Goal: Task Accomplishment & Management: Complete application form

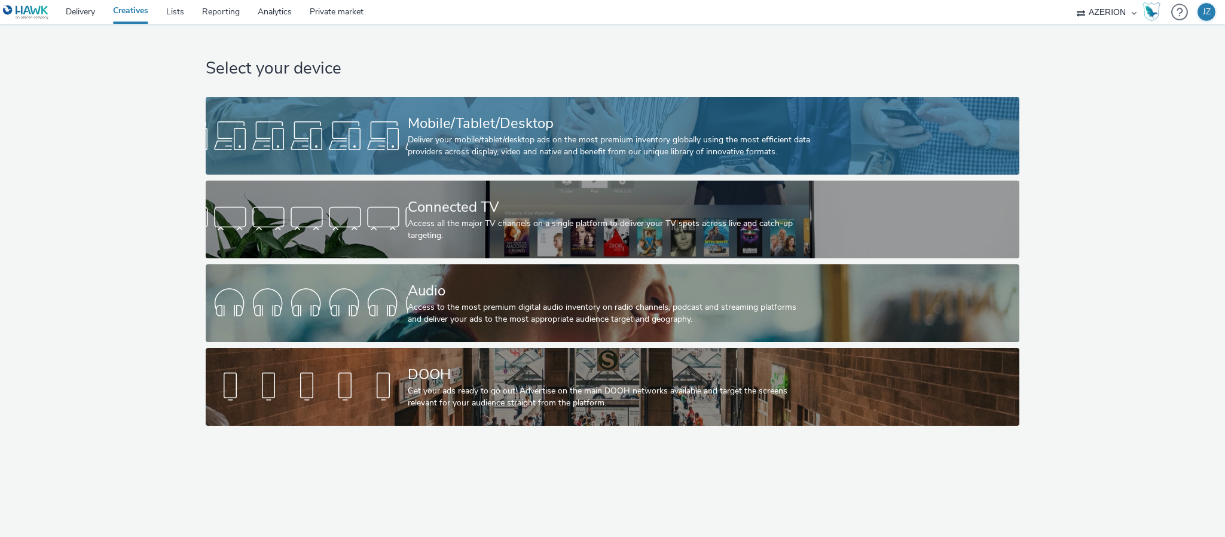
click at [339, 122] on div at bounding box center [307, 136] width 202 height 38
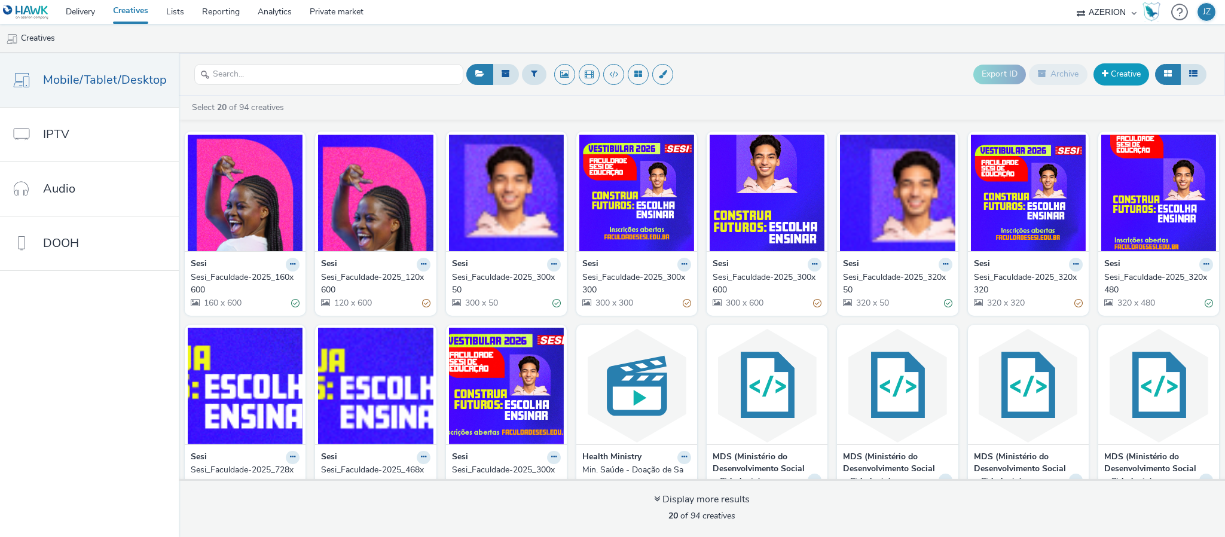
click at [1127, 77] on link "Creative" at bounding box center [1122, 74] width 56 height 22
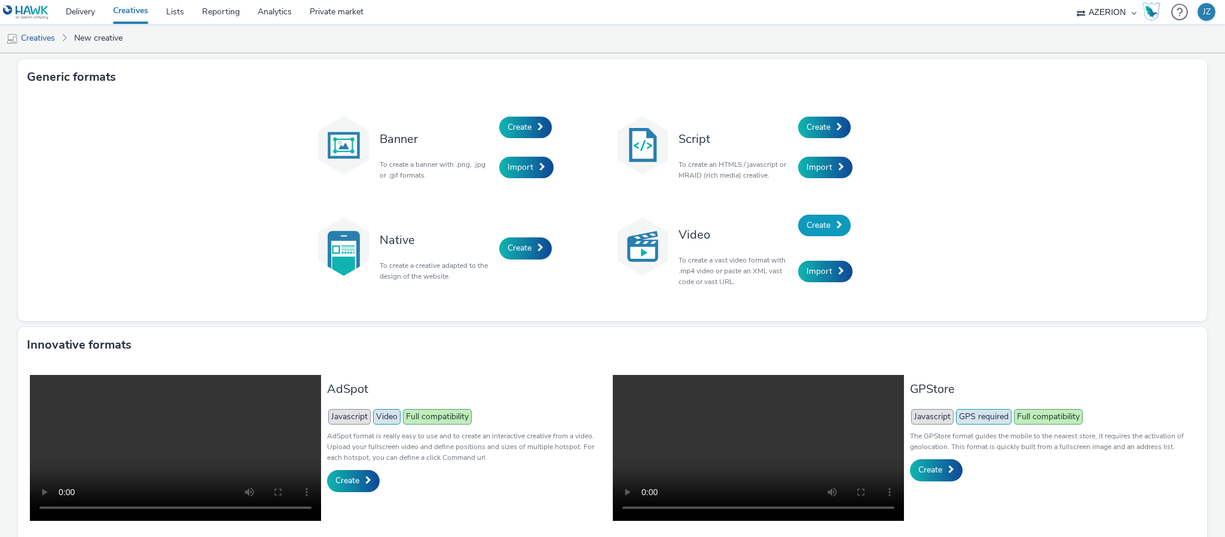
click at [837, 224] on span at bounding box center [840, 225] width 6 height 8
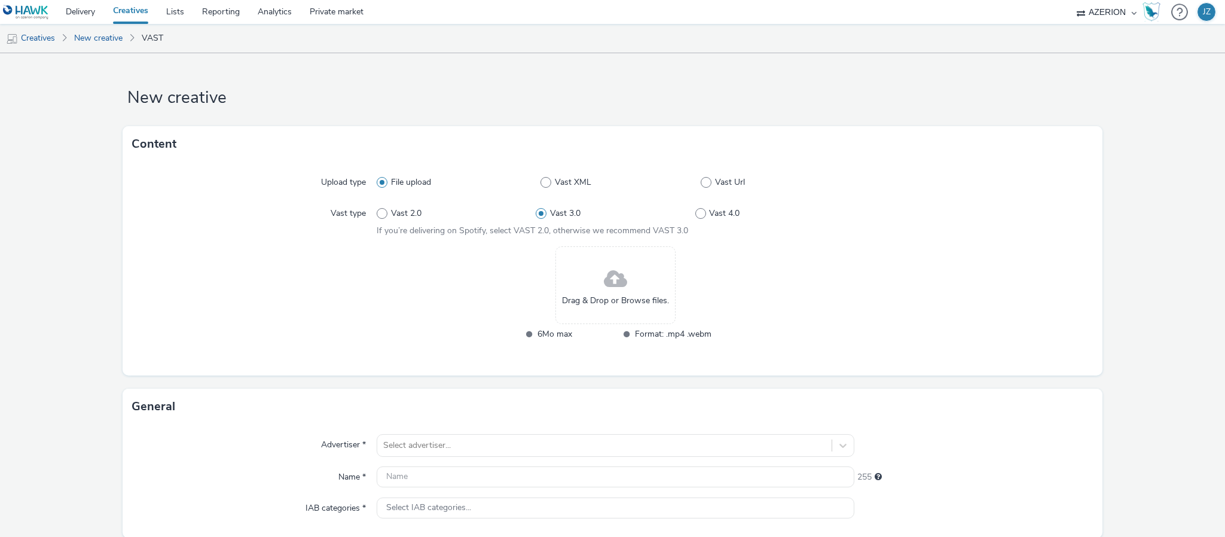
click at [576, 269] on div "Drag & Drop or Browse files." at bounding box center [616, 285] width 120 height 78
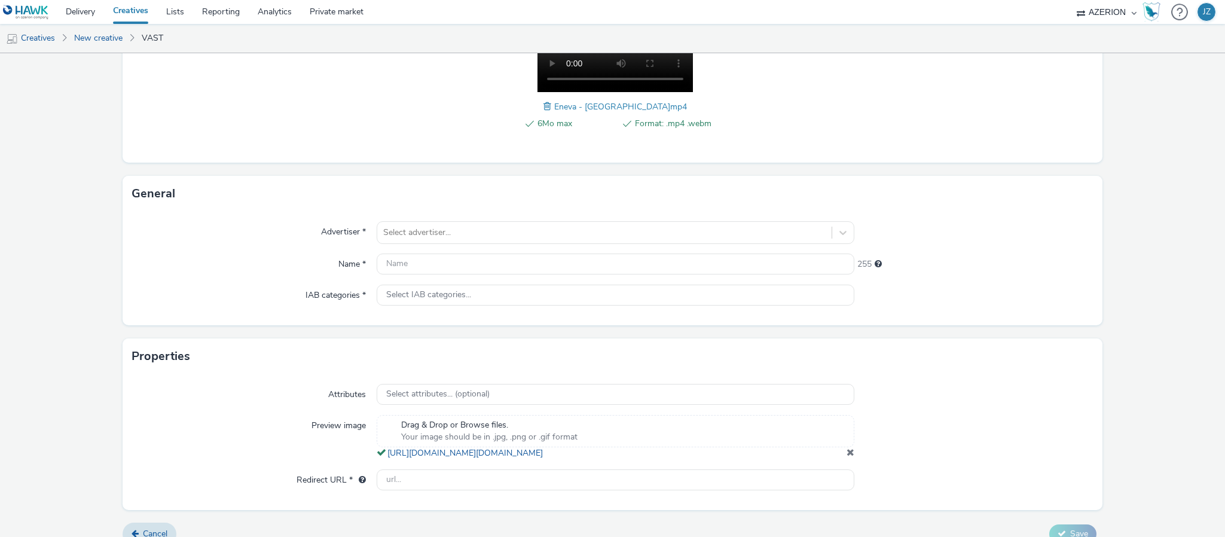
scroll to position [262, 0]
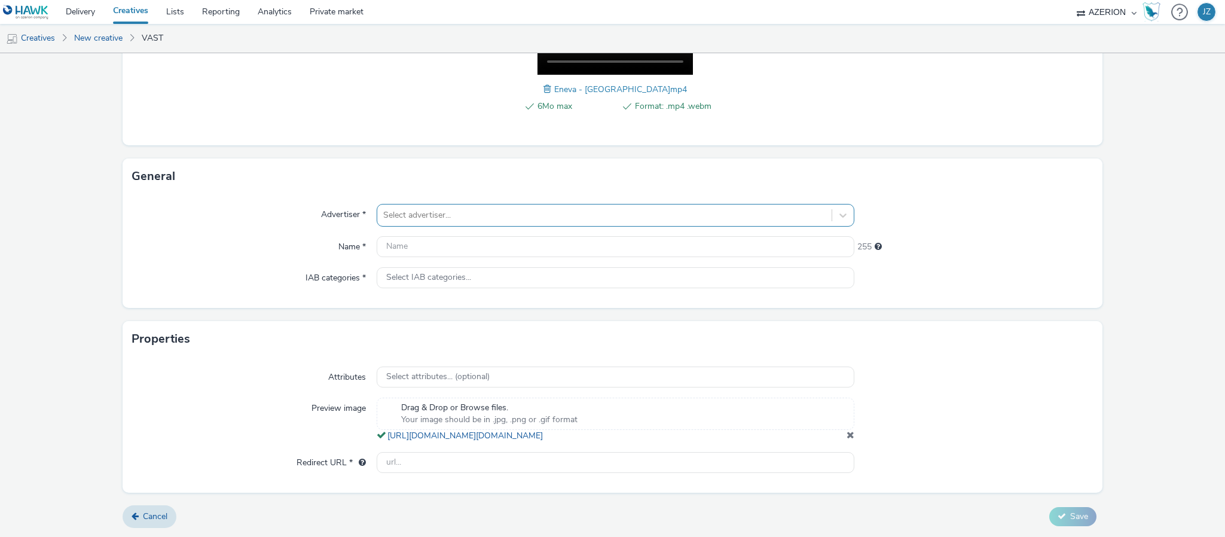
click at [397, 208] on div at bounding box center [604, 215] width 443 height 14
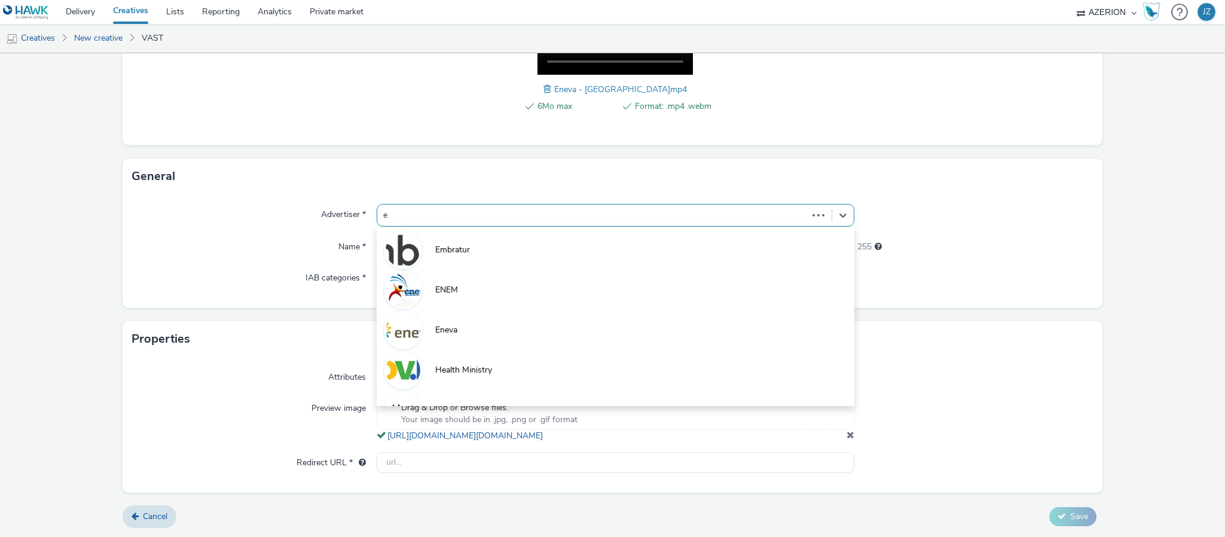
type input "en"
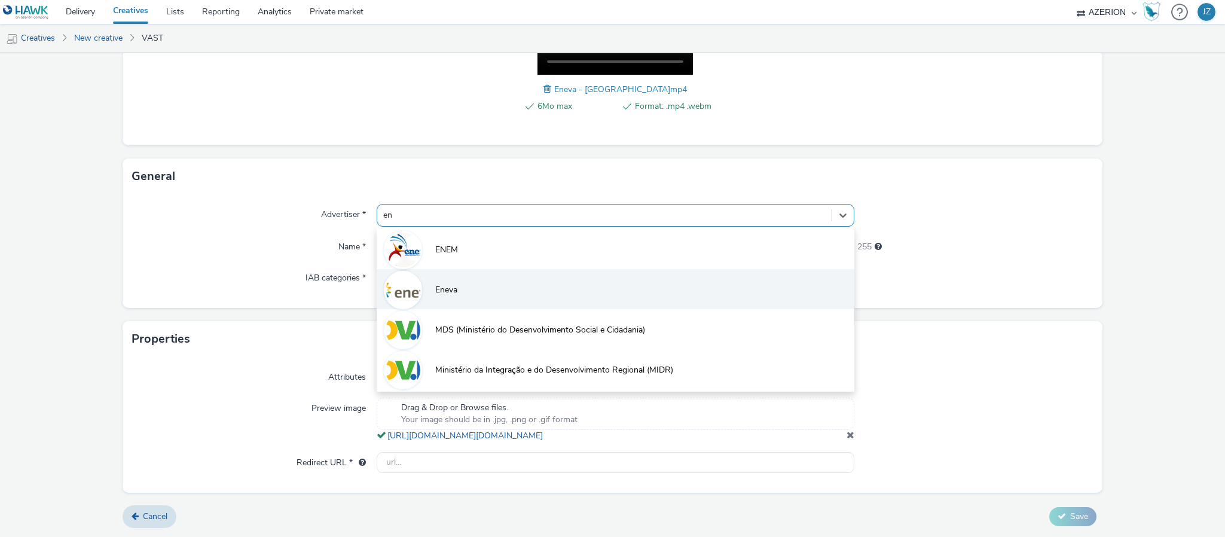
click at [456, 277] on li "Eneva" at bounding box center [616, 289] width 478 height 40
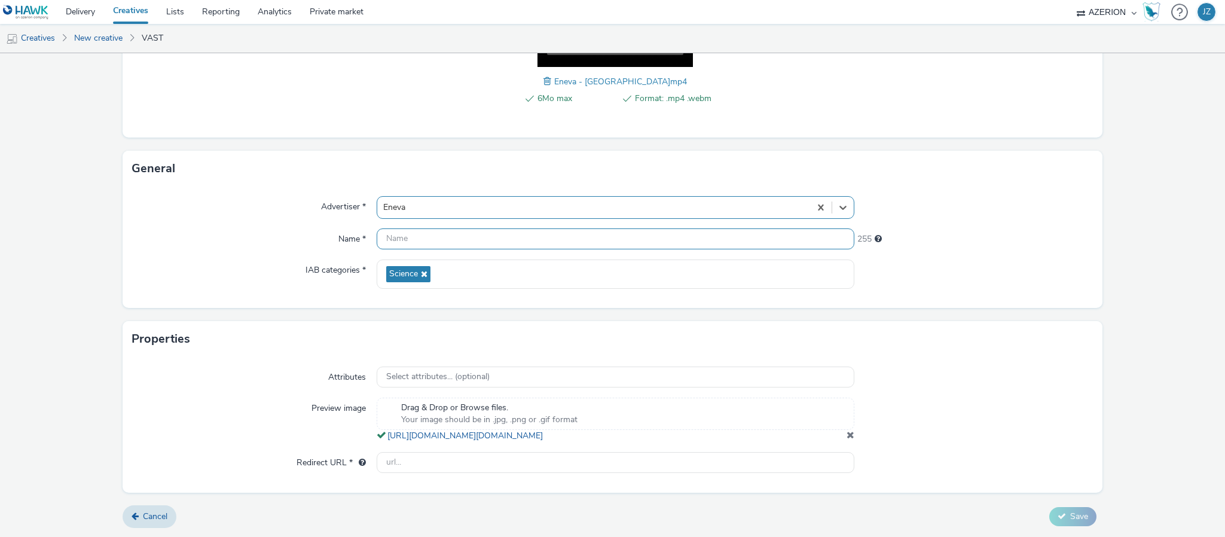
click at [395, 234] on input "text" at bounding box center [616, 238] width 478 height 21
click at [458, 234] on input "Eneva_Seg. Energética_Amazonas" at bounding box center [616, 238] width 478 height 21
click at [458, 233] on input "Eneva_Seg. Energética_Amazonas" at bounding box center [616, 238] width 478 height 21
type input "Eneva_Seg. Energética_Amazonas"
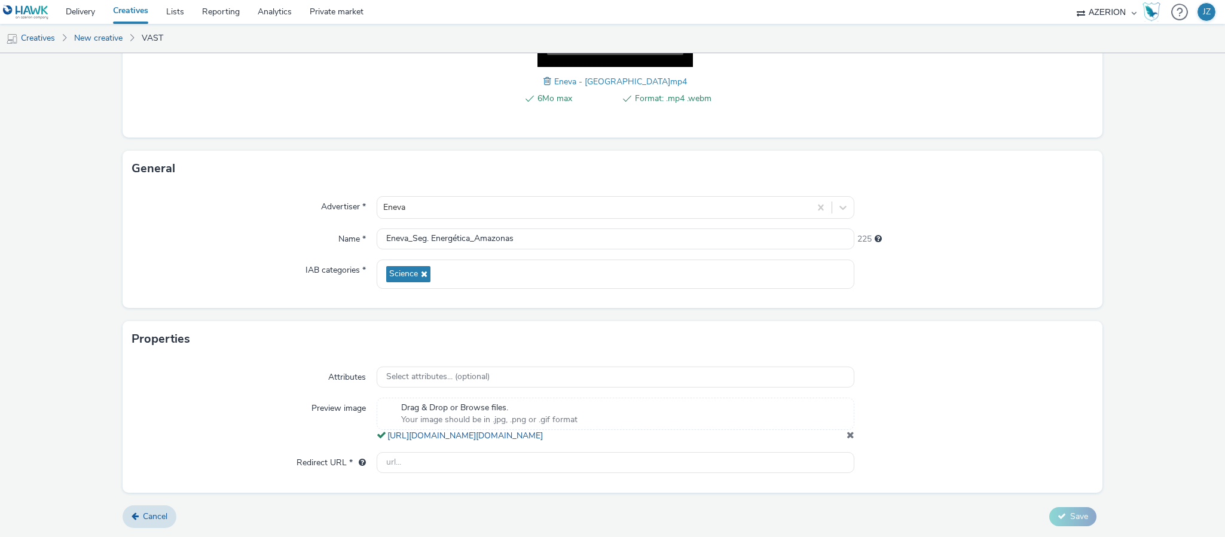
click at [103, 192] on form "New creative Content Upload type File upload Vast XML Vast Url Vast type Vast 2…" at bounding box center [612, 166] width 1225 height 741
click at [396, 458] on input "text" at bounding box center [616, 462] width 478 height 21
paste input "[DOMAIN_NAME]"
click at [278, 417] on div "Preview image" at bounding box center [254, 420] width 245 height 44
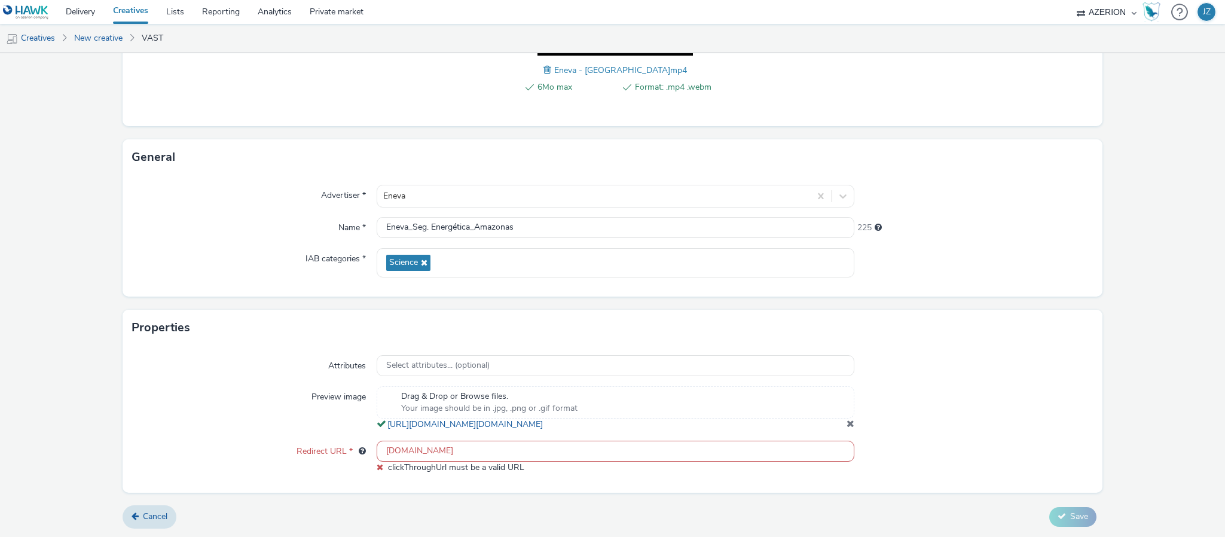
click at [395, 462] on input "[DOMAIN_NAME]" at bounding box center [616, 451] width 478 height 21
click at [274, 431] on div "Preview image" at bounding box center [254, 408] width 245 height 44
drag, startPoint x: 392, startPoint y: 447, endPoint x: 410, endPoint y: 440, distance: 19.3
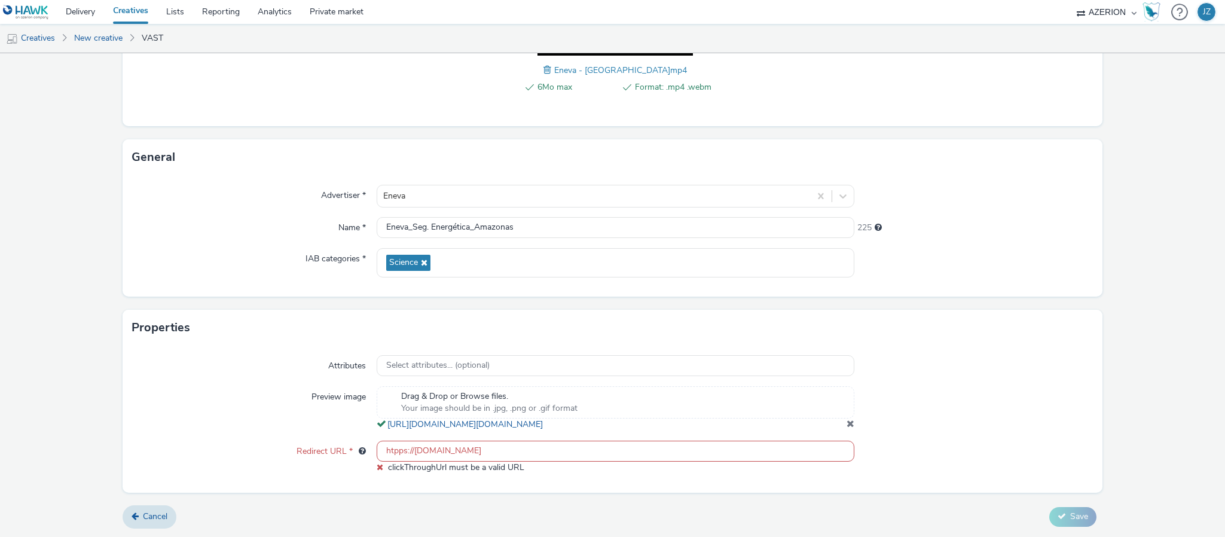
click at [393, 447] on input "htpps://[DOMAIN_NAME]" at bounding box center [616, 451] width 478 height 21
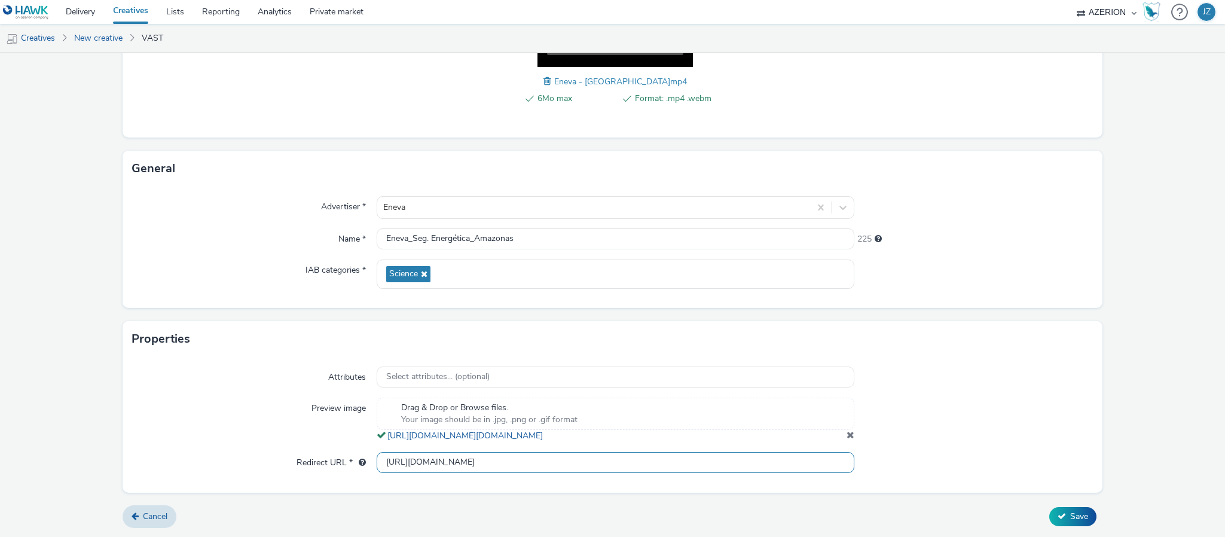
type input "[URL][DOMAIN_NAME]"
click at [264, 422] on div "Preview image" at bounding box center [254, 420] width 245 height 44
click at [406, 465] on input "[URL][DOMAIN_NAME]" at bounding box center [616, 462] width 478 height 21
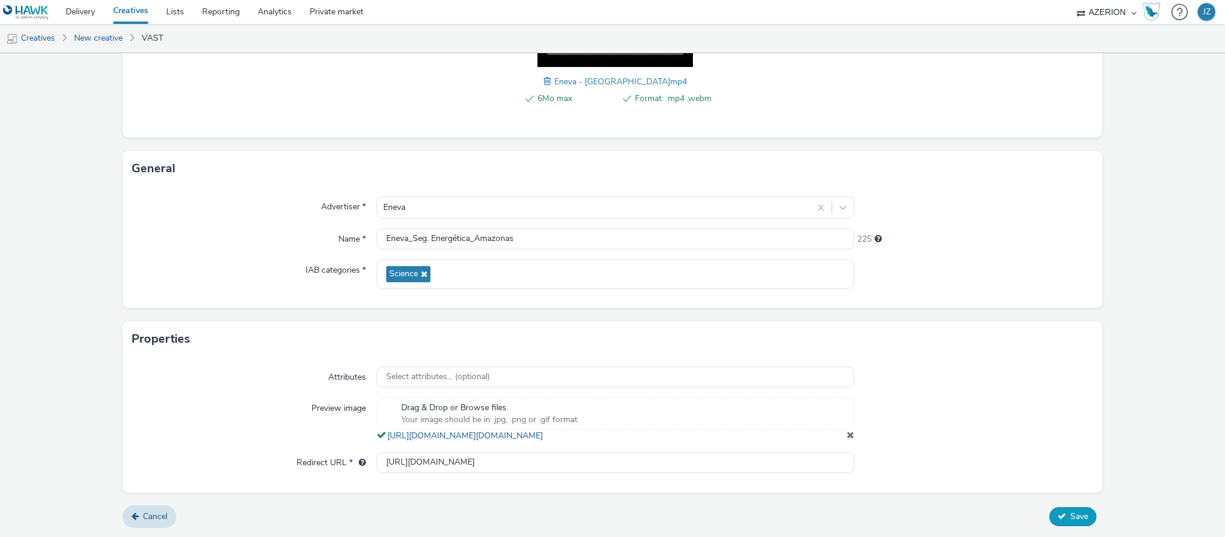
click at [1072, 515] on span "Save" at bounding box center [1079, 516] width 18 height 11
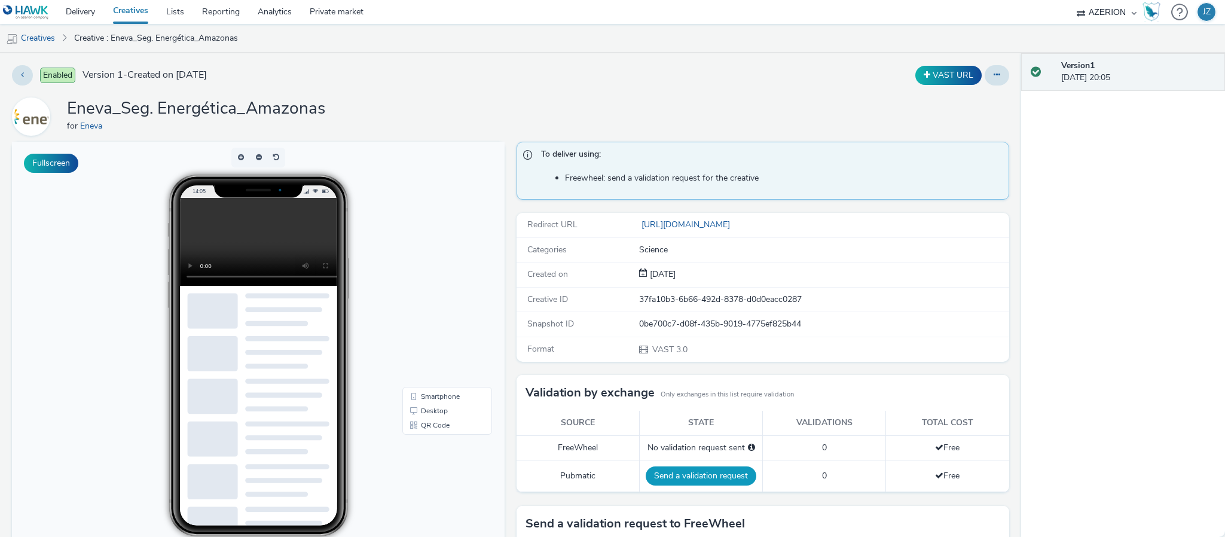
click at [675, 483] on button "Send a validation request" at bounding box center [701, 475] width 111 height 19
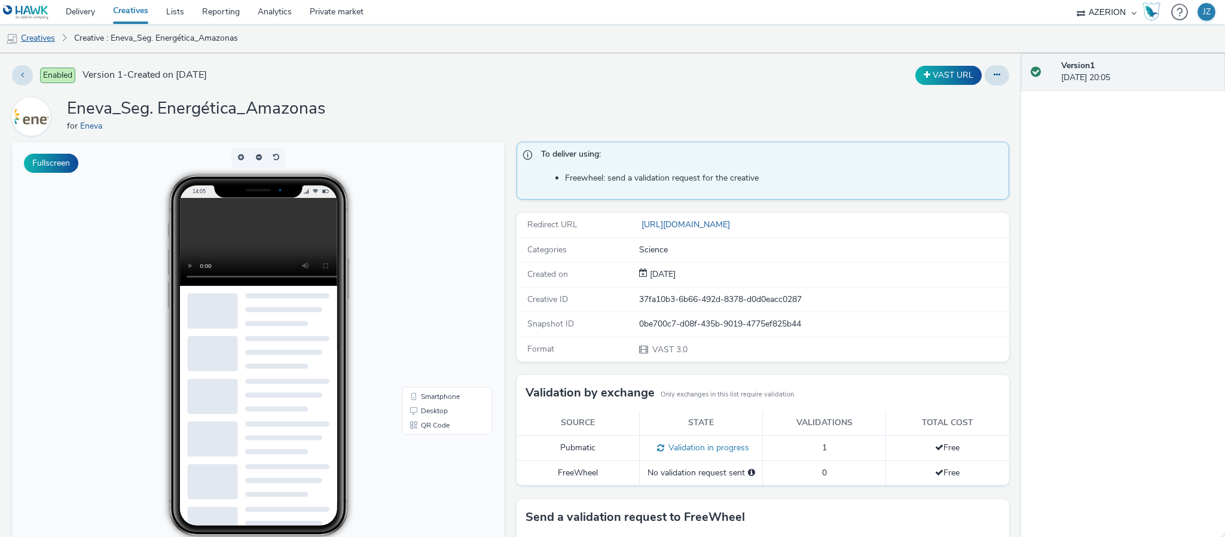
click at [35, 38] on link "Creatives" at bounding box center [30, 38] width 61 height 29
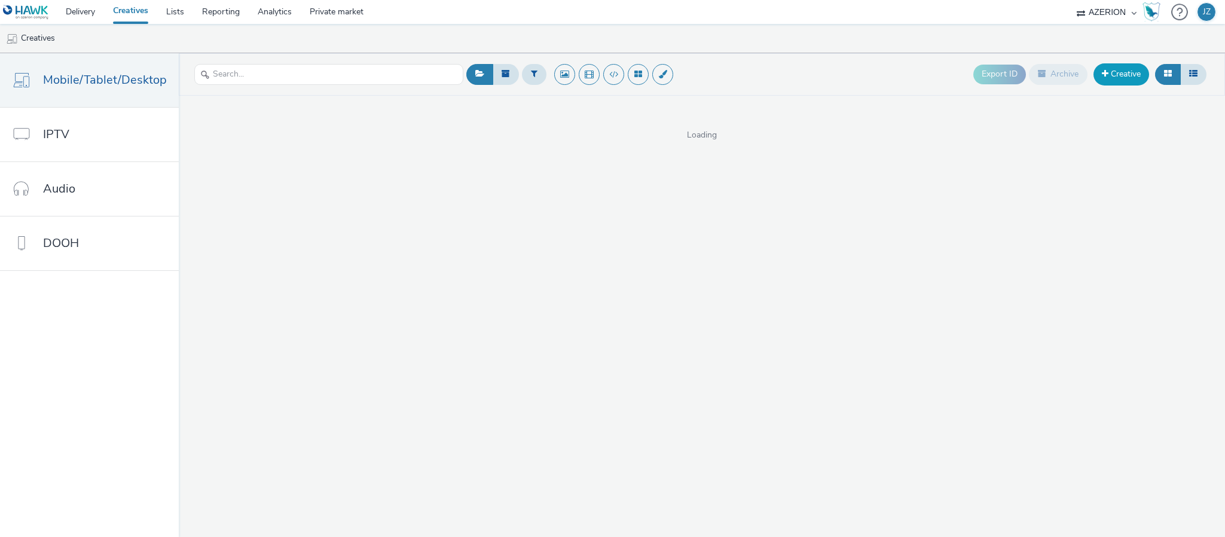
click at [1109, 74] on link "Creative" at bounding box center [1122, 74] width 56 height 22
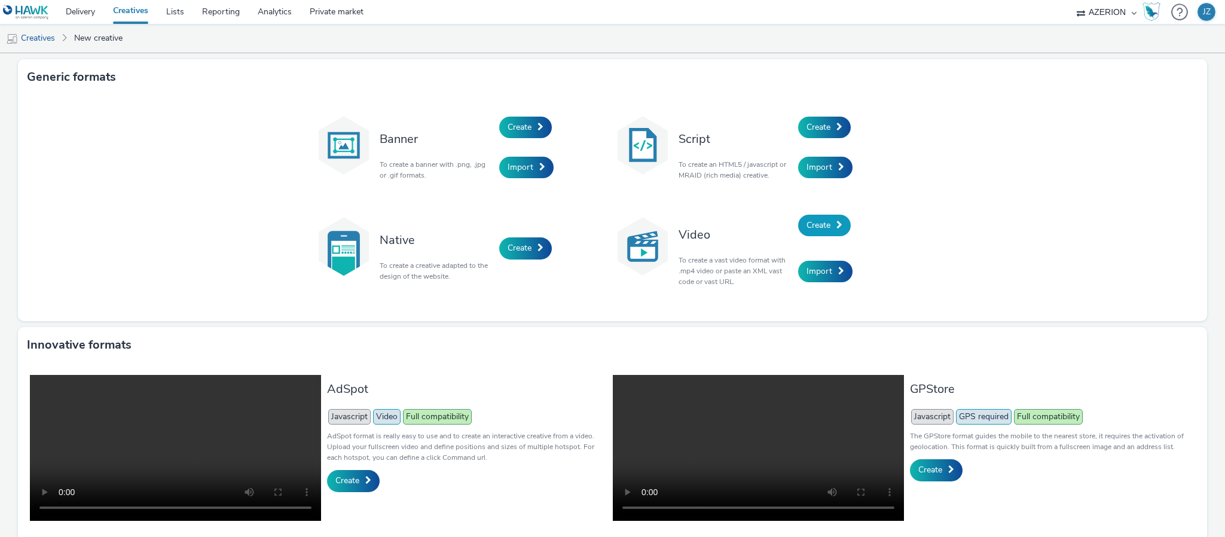
click at [816, 230] on link "Create" at bounding box center [824, 226] width 53 height 22
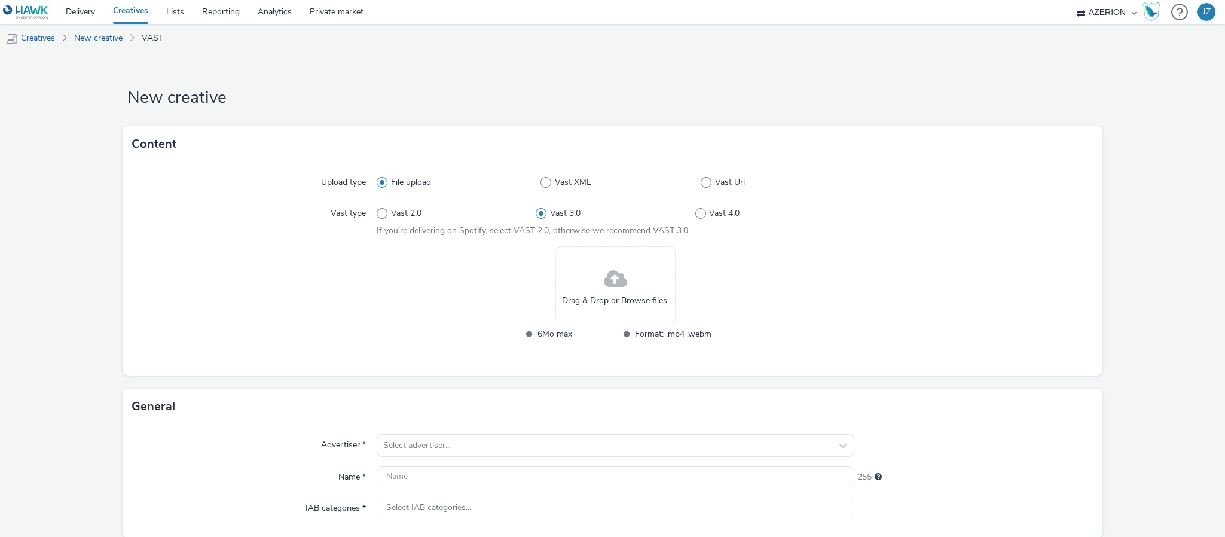
click at [635, 282] on div "Drag & Drop or Browse files." at bounding box center [616, 285] width 120 height 78
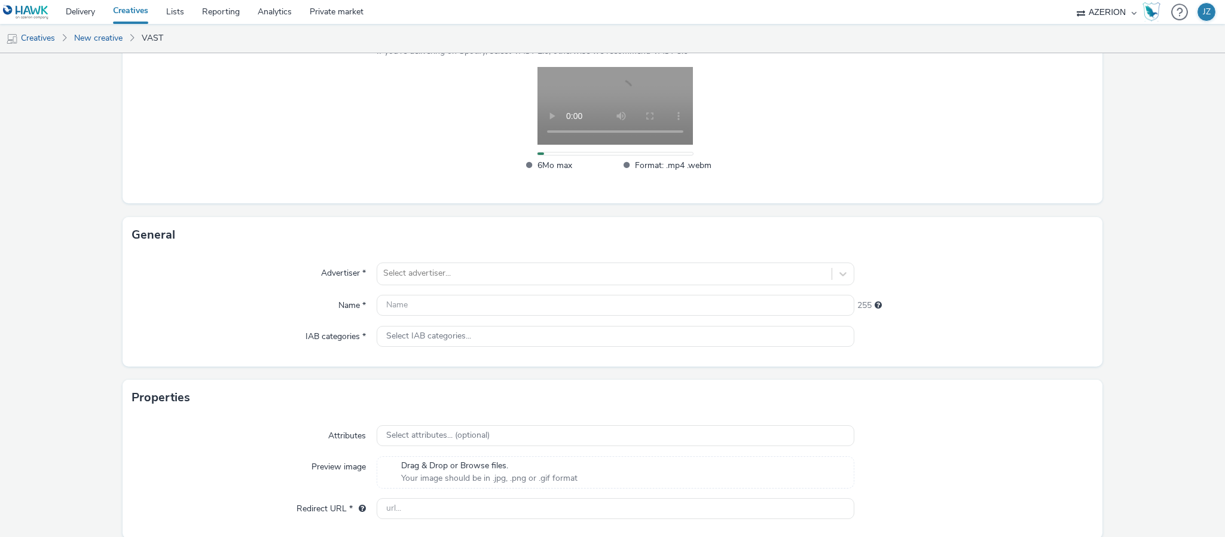
scroll to position [228, 0]
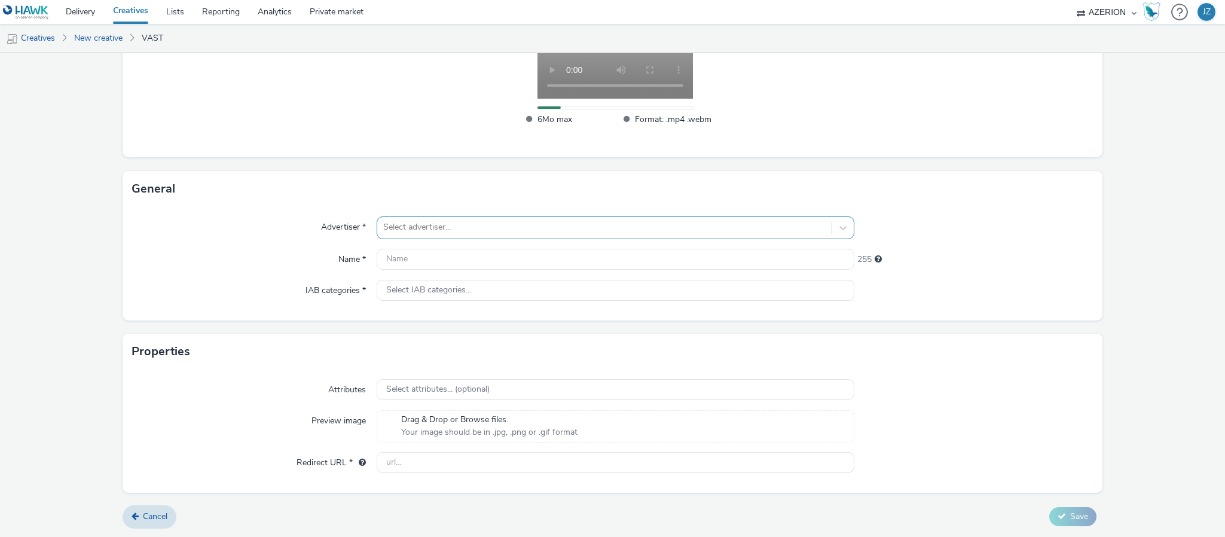
click at [395, 227] on div at bounding box center [604, 227] width 443 height 14
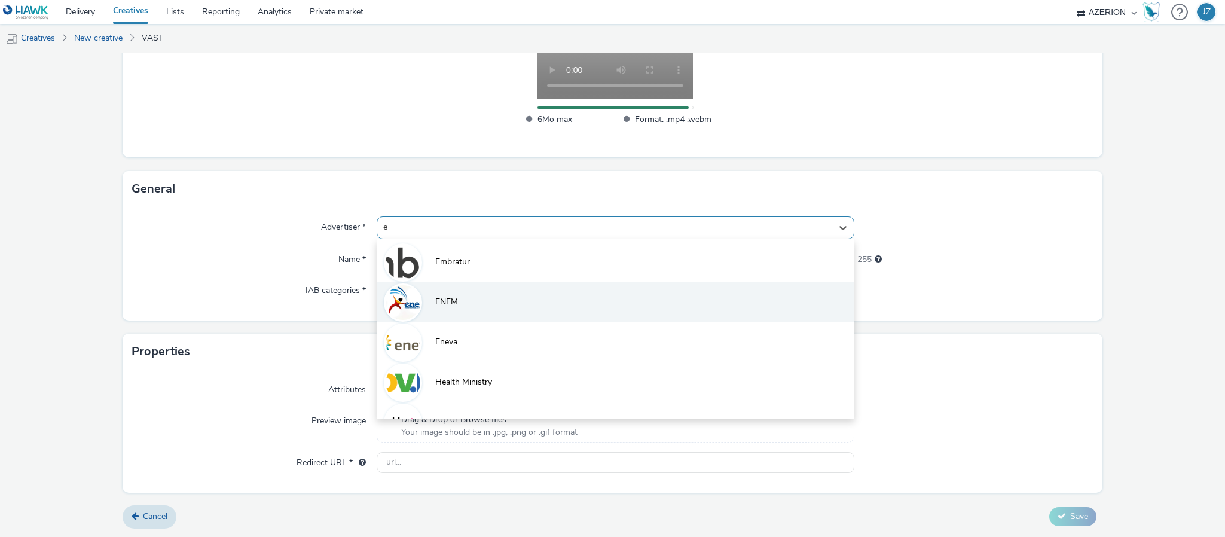
type input "en"
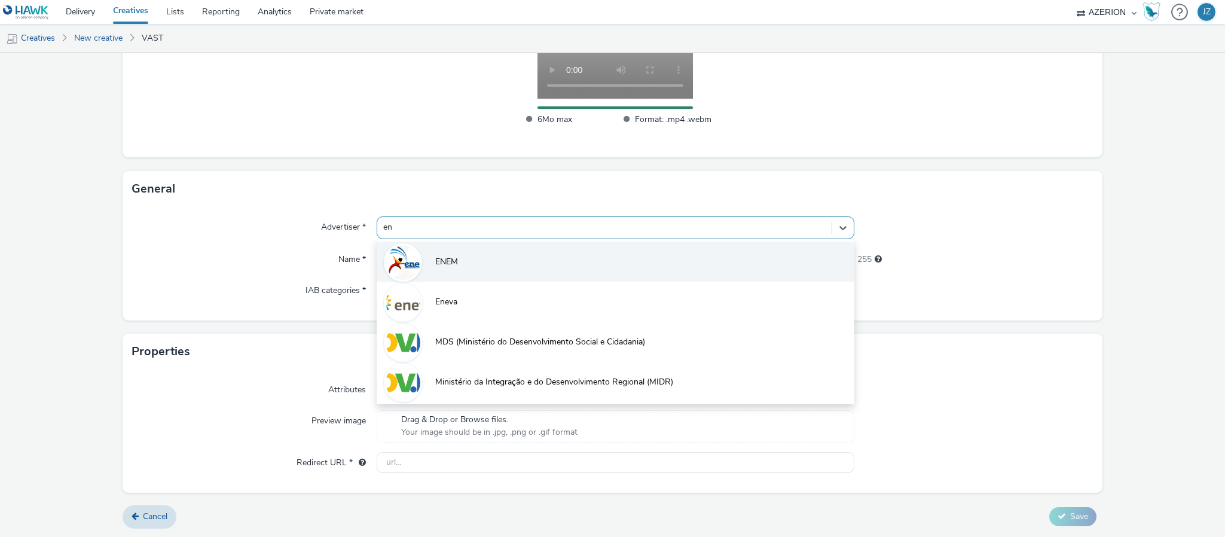
click at [441, 261] on span "ENEM" at bounding box center [446, 262] width 23 height 12
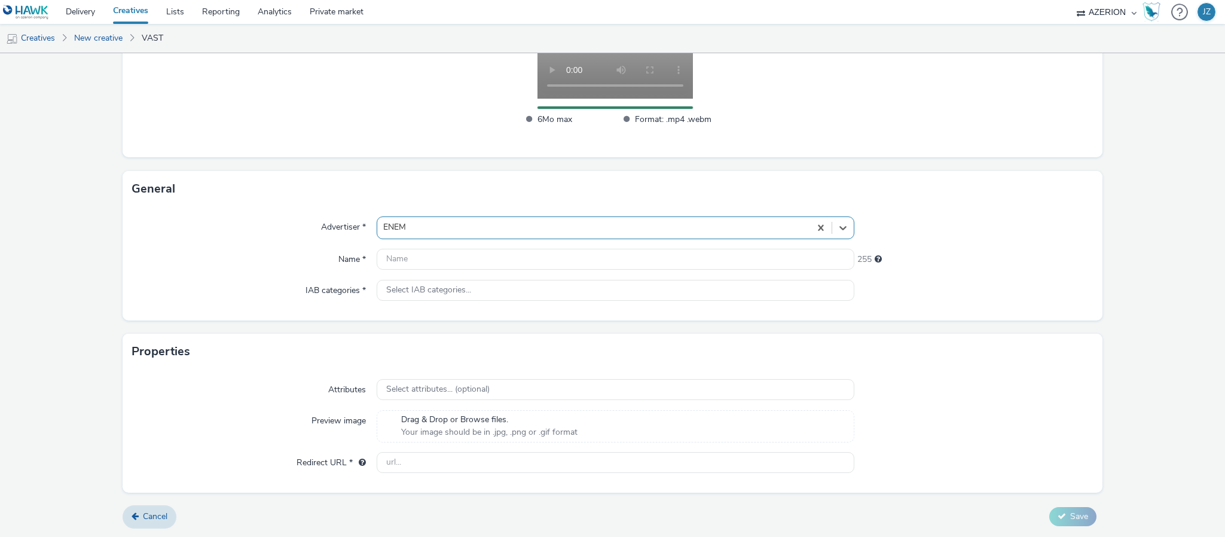
click at [443, 230] on div at bounding box center [593, 227] width 421 height 14
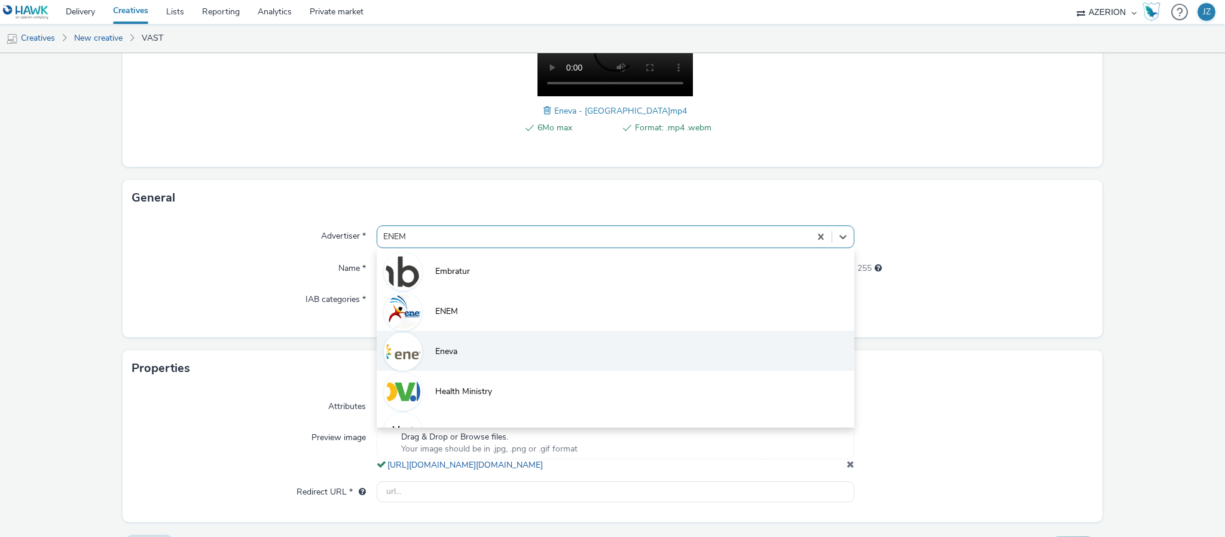
click at [435, 356] on span "Eneva" at bounding box center [446, 352] width 22 height 12
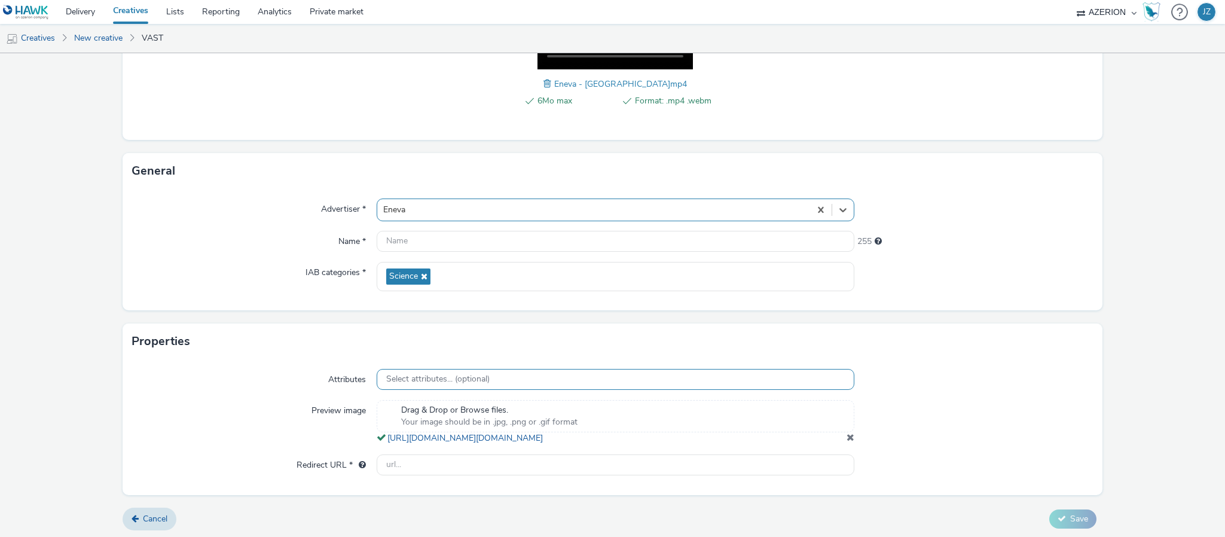
scroll to position [270, 0]
click at [431, 465] on input "text" at bounding box center [616, 462] width 478 height 21
paste input "[URL][DOMAIN_NAME]"
type input "[URL][DOMAIN_NAME]"
click at [249, 260] on div "IAB categories *" at bounding box center [254, 274] width 245 height 29
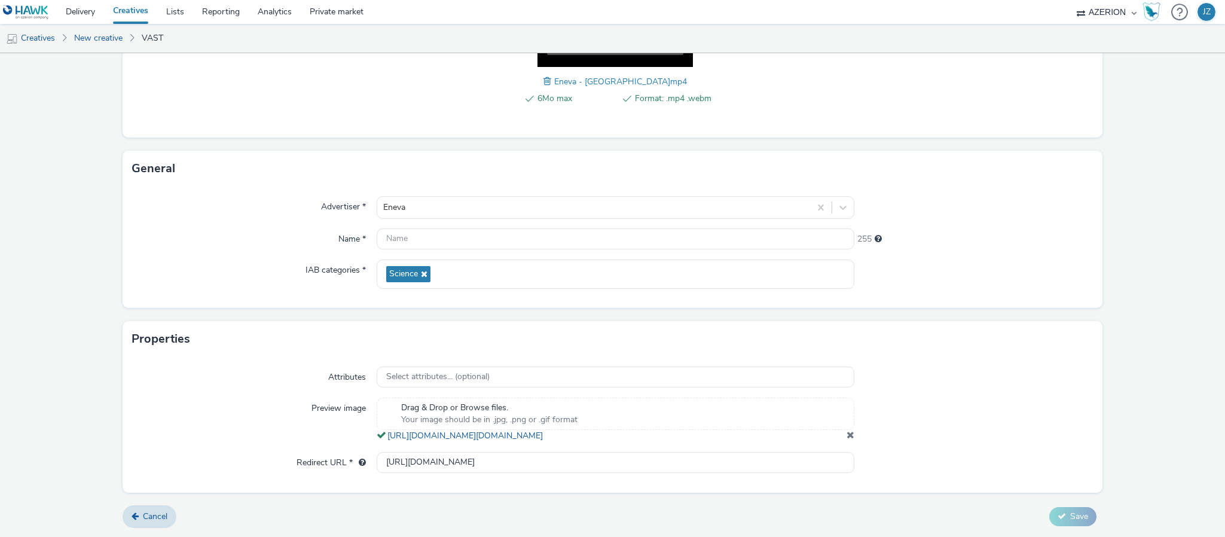
click at [169, 212] on div "Advertiser * Eneva Name * 255 IAB categories * Science" at bounding box center [613, 247] width 980 height 121
click at [422, 228] on input "text" at bounding box center [616, 238] width 478 height 21
paste input "Eneva_Seg. Energética_Amazonas"
click at [474, 228] on input "Eneva_Seg. Energética_Amazonas" at bounding box center [616, 238] width 478 height 21
type input "Eneva_Seg. Energética_Maranhão"
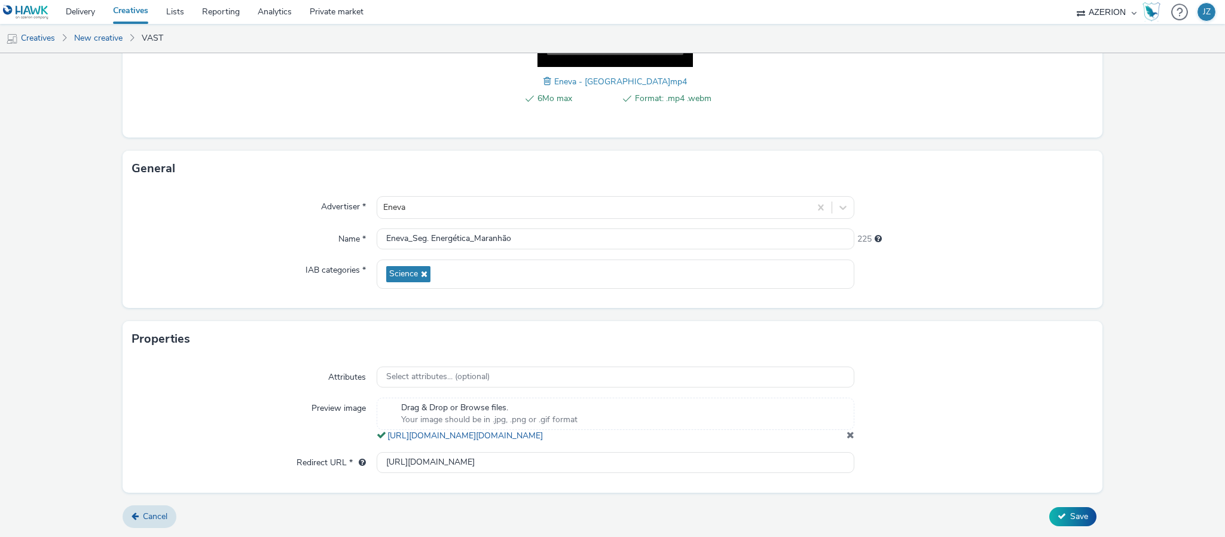
click at [994, 370] on div at bounding box center [974, 378] width 239 height 22
click at [1053, 509] on button "Save" at bounding box center [1072, 516] width 47 height 19
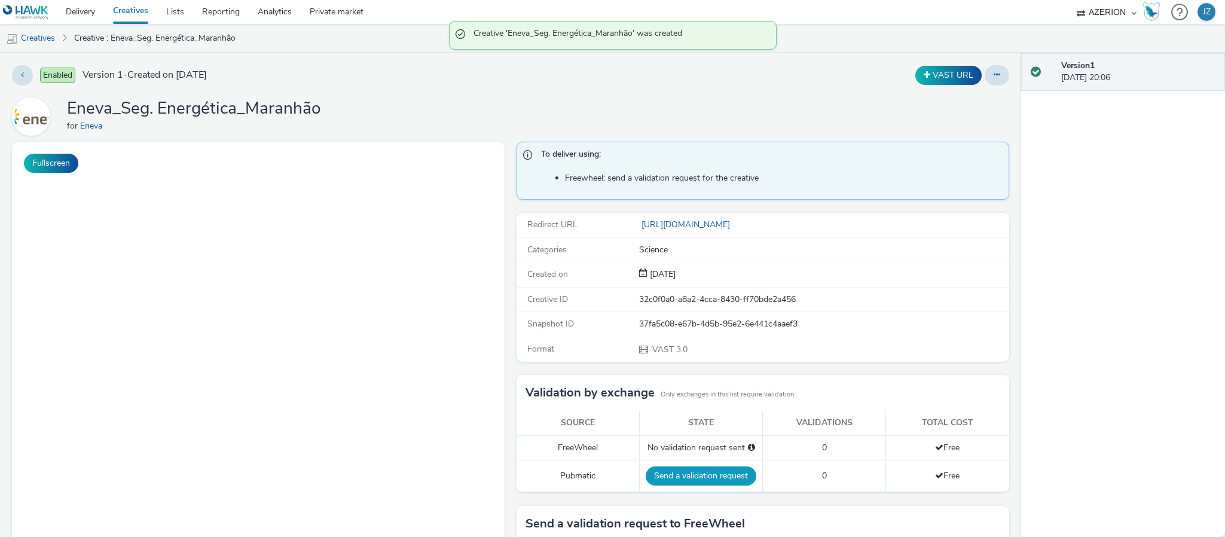
click at [713, 483] on button "Send a validation request" at bounding box center [701, 475] width 111 height 19
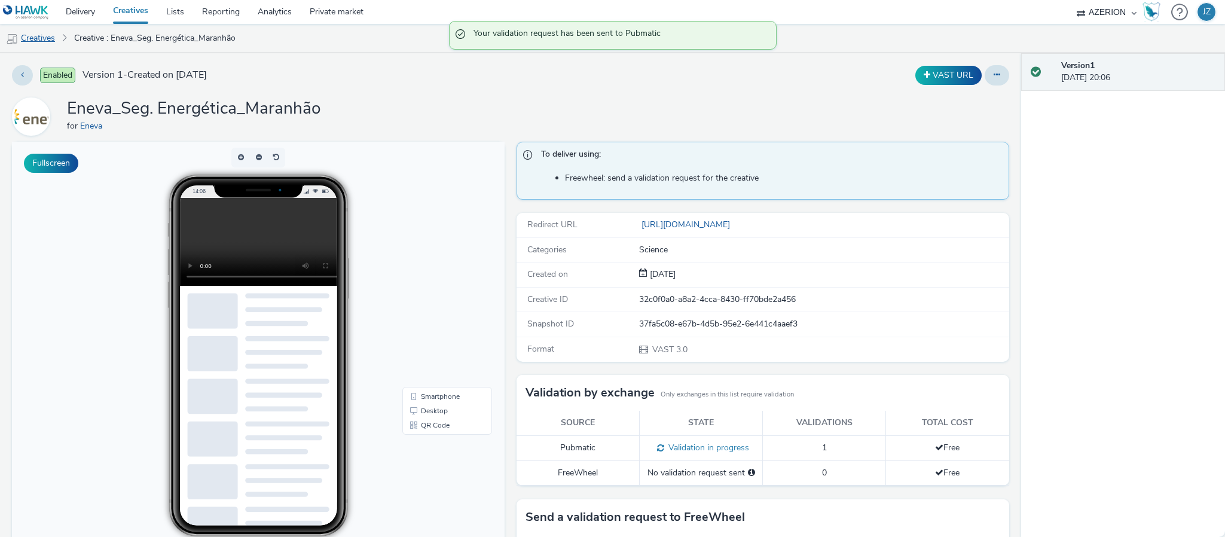
click at [47, 39] on link "Creatives" at bounding box center [30, 38] width 61 height 29
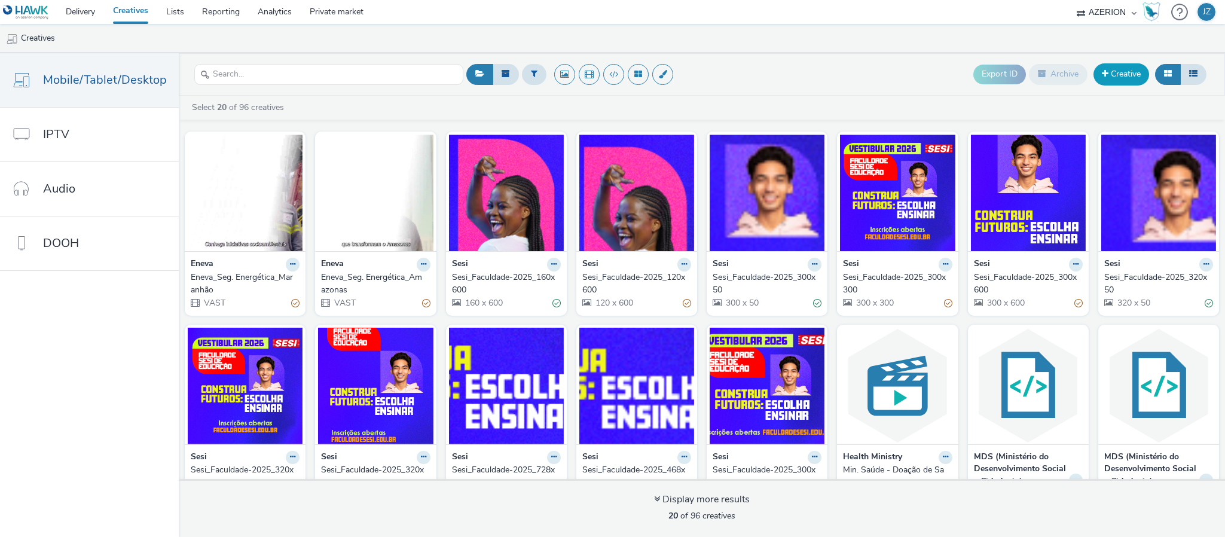
click at [1133, 72] on link "Creative" at bounding box center [1122, 74] width 56 height 22
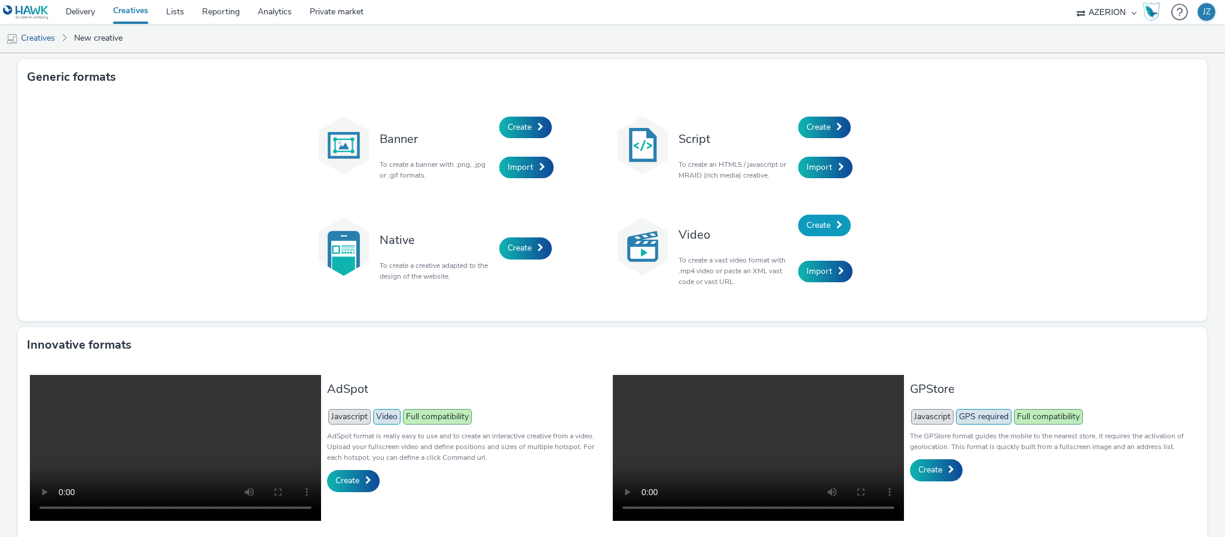
click at [820, 221] on span "Create" at bounding box center [819, 224] width 24 height 11
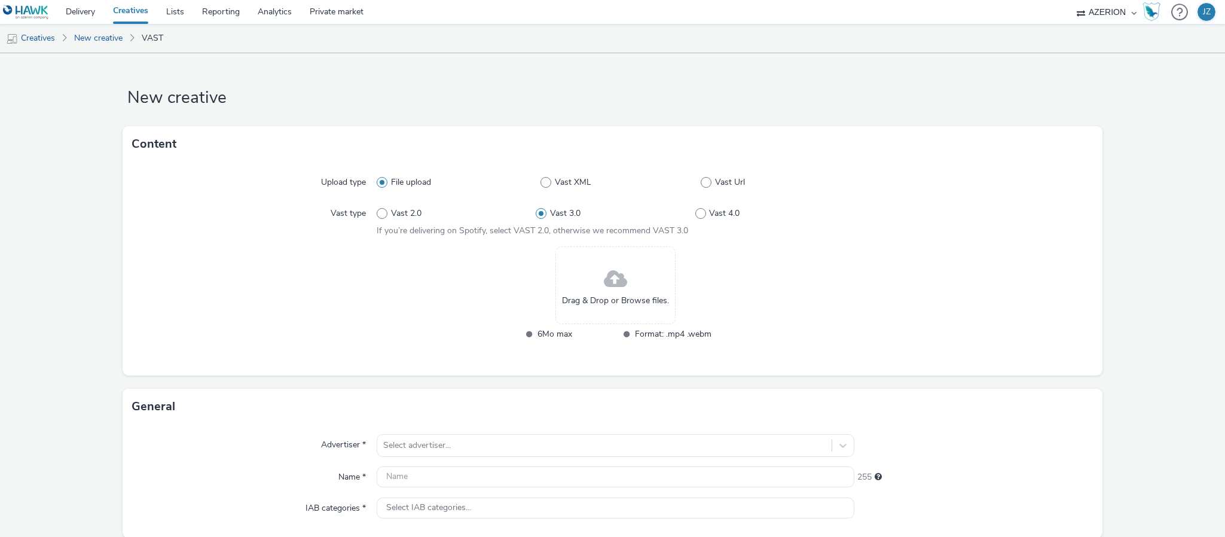
click at [623, 273] on div "Drag & Drop or Browse files." at bounding box center [616, 285] width 120 height 78
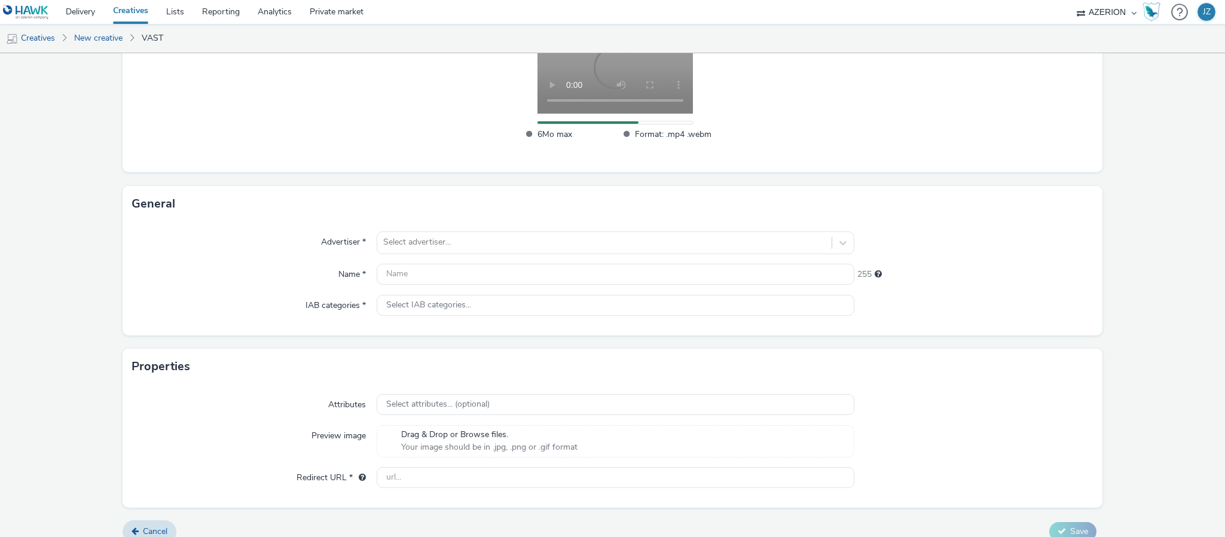
scroll to position [228, 0]
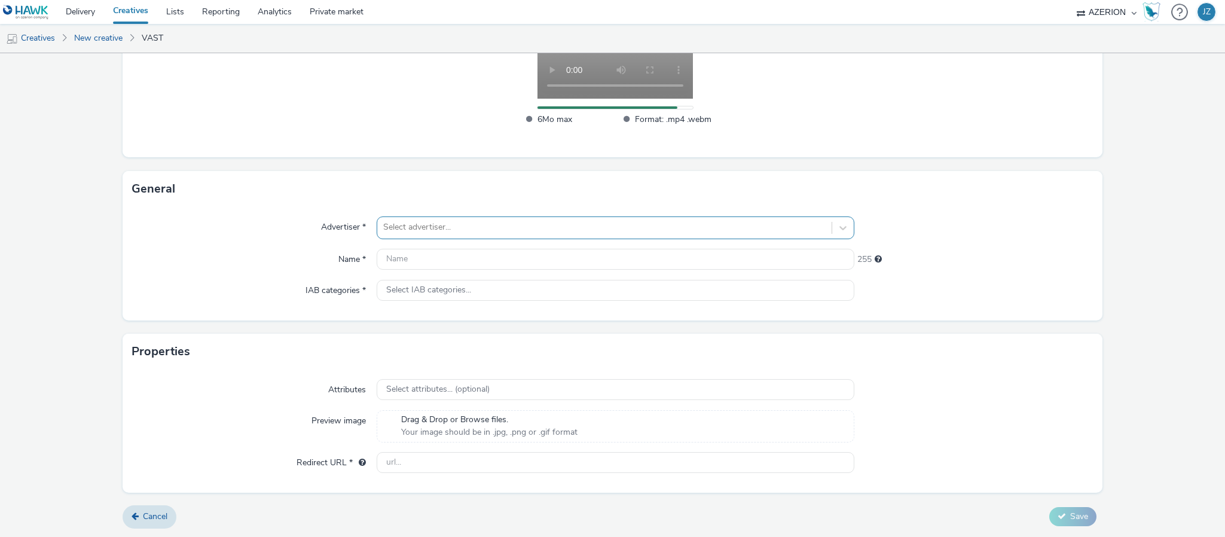
click at [409, 228] on div at bounding box center [604, 227] width 443 height 14
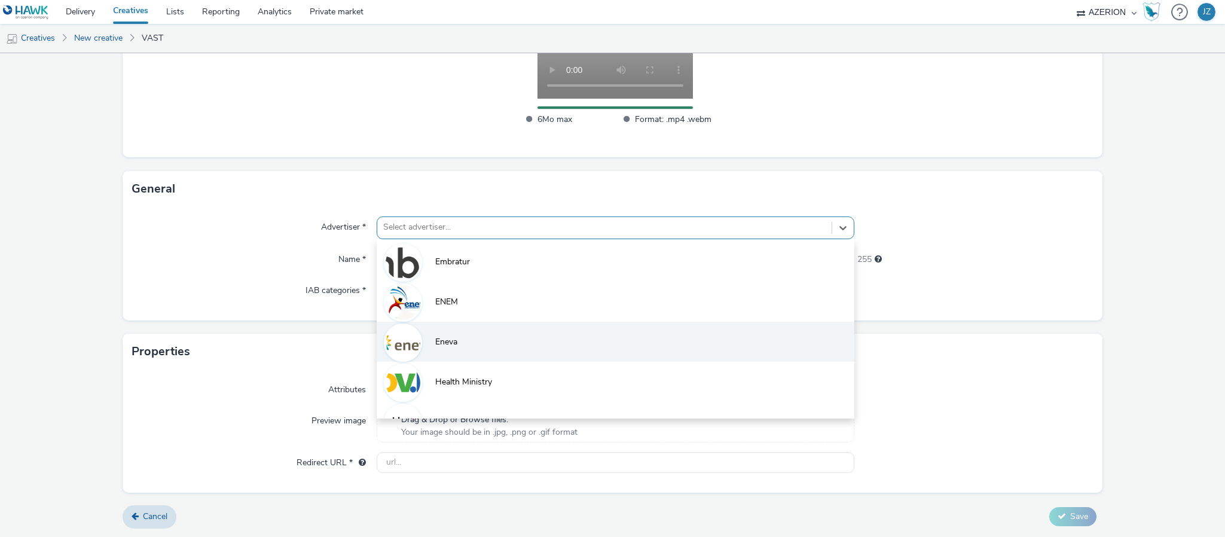
click at [463, 329] on li "Eneva" at bounding box center [616, 342] width 478 height 40
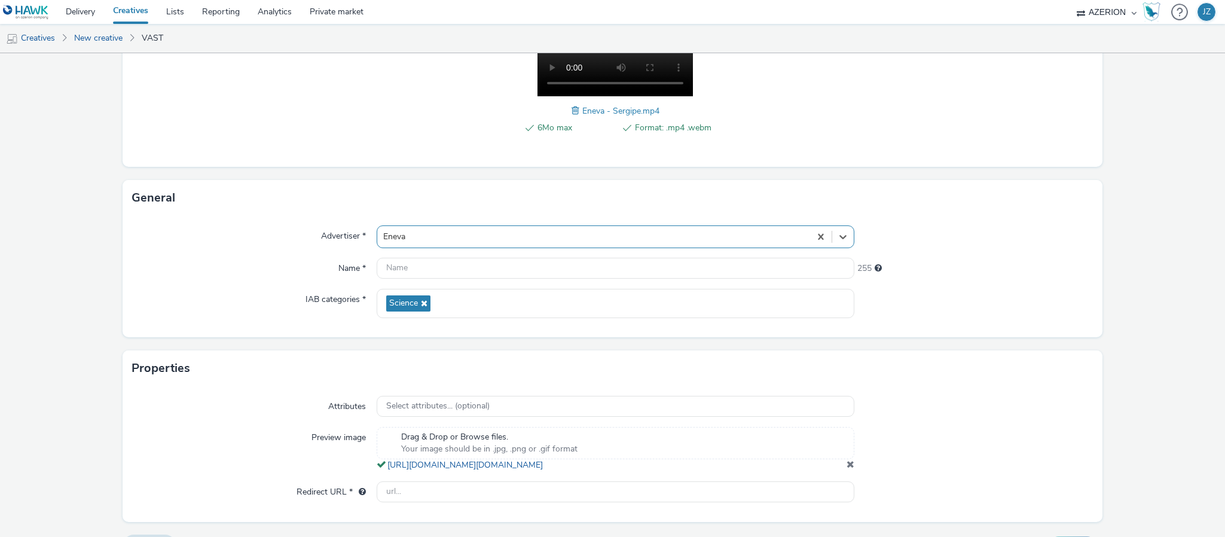
click at [429, 254] on div "Advertiser * option Eneva, selected. Select is focused ,type to refine list, pr…" at bounding box center [613, 276] width 980 height 121
click at [429, 273] on input "text" at bounding box center [616, 268] width 478 height 21
paste input "Eneva_Seg. Energética_Amazonas"
drag, startPoint x: 468, startPoint y: 264, endPoint x: 560, endPoint y: 273, distance: 92.5
click at [556, 271] on input "Eneva_Seg. Energética_Amazonas" at bounding box center [616, 268] width 478 height 21
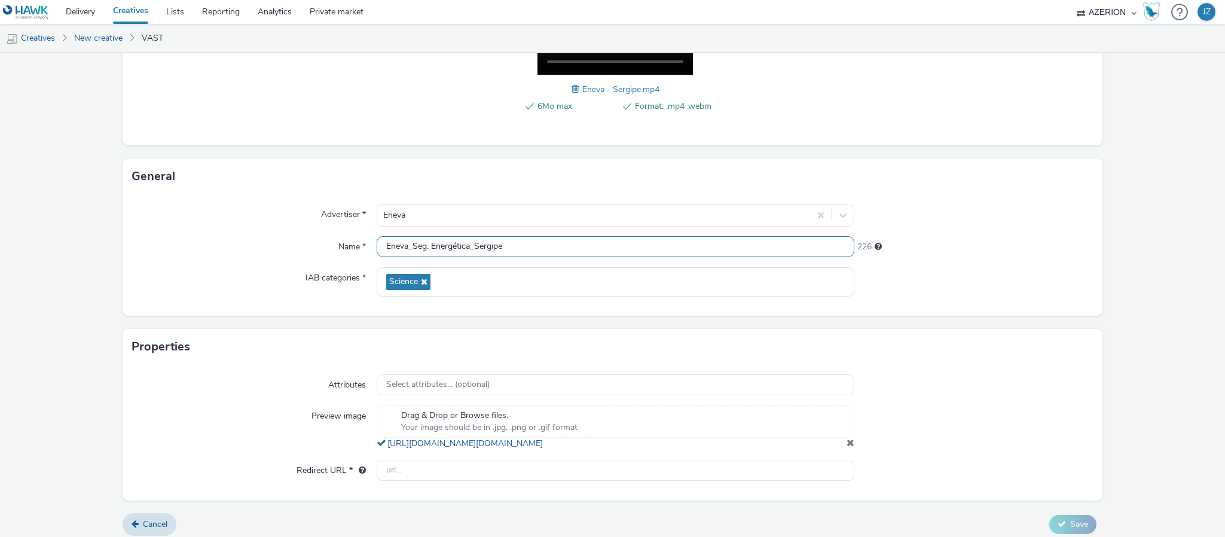
scroll to position [270, 0]
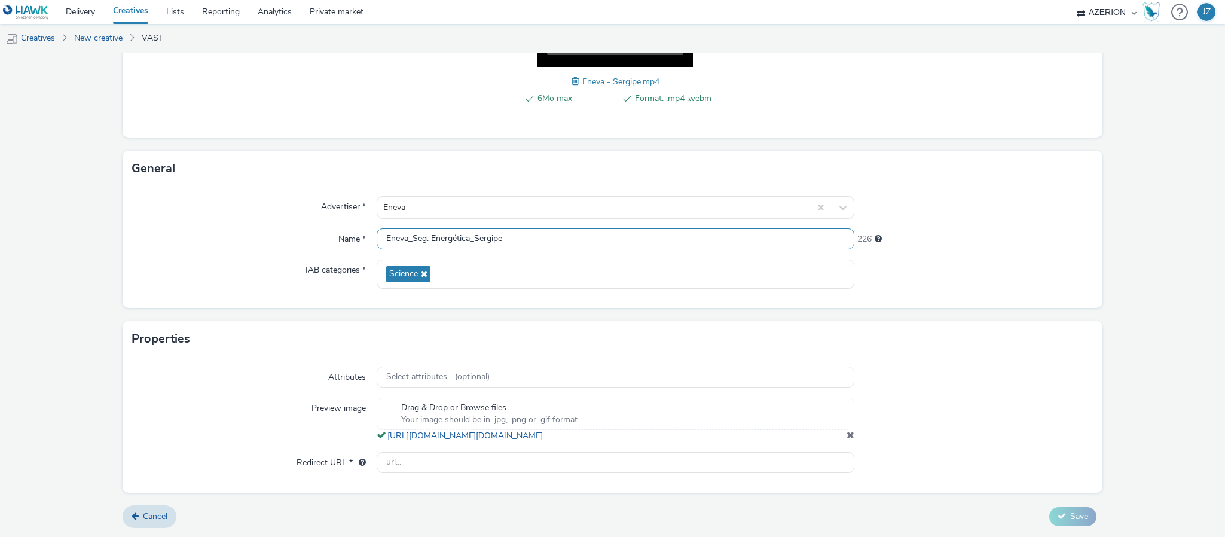
type input "Eneva_Seg. Energética_Sergipe"
drag, startPoint x: 246, startPoint y: 384, endPoint x: 279, endPoint y: 384, distance: 32.3
click at [246, 384] on div "Attributes Select attributes... (optional) Preview image Drag & Drop or Browse …" at bounding box center [613, 424] width 980 height 135
click at [416, 452] on input "text" at bounding box center [616, 462] width 478 height 21
paste input "[URL][DOMAIN_NAME]"
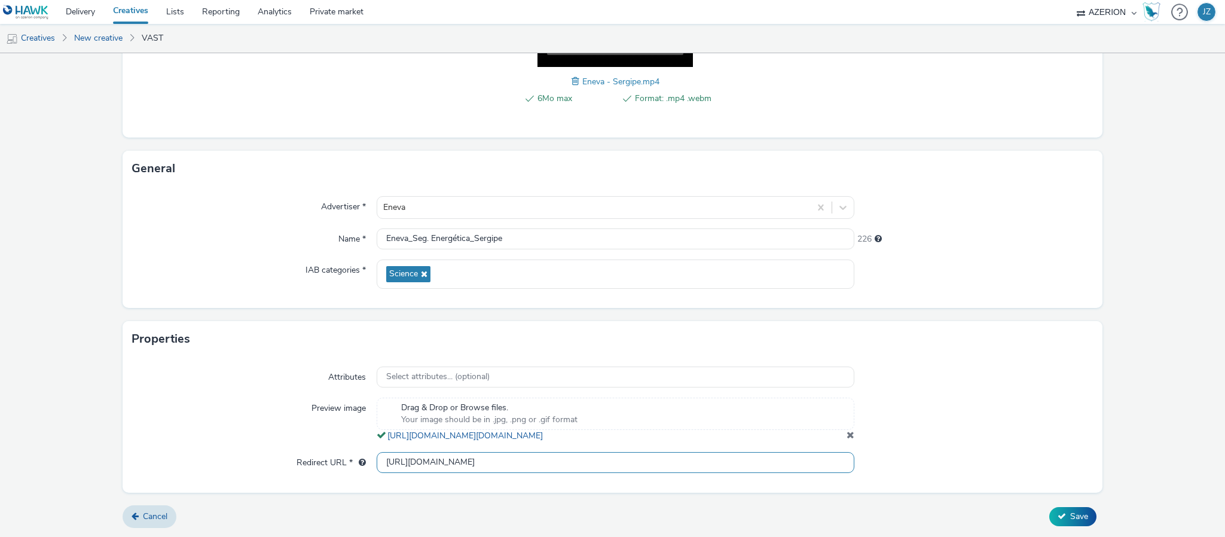
type input "[URL][DOMAIN_NAME]"
click at [198, 425] on div "Preview image" at bounding box center [254, 420] width 245 height 44
click at [1049, 509] on button "Save" at bounding box center [1072, 516] width 47 height 19
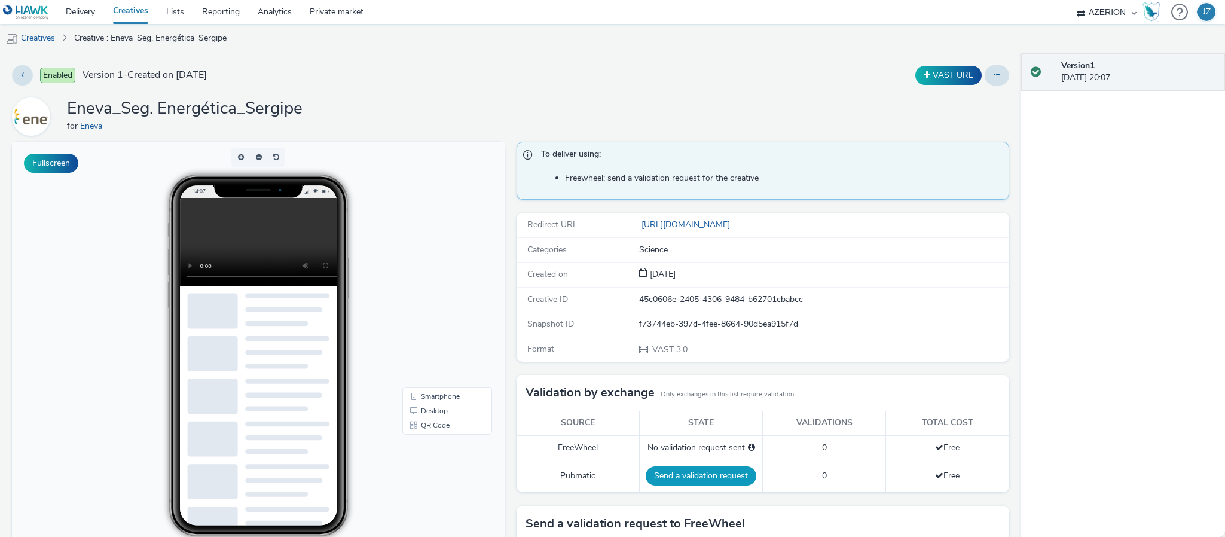
click at [668, 484] on button "Send a validation request" at bounding box center [701, 475] width 111 height 19
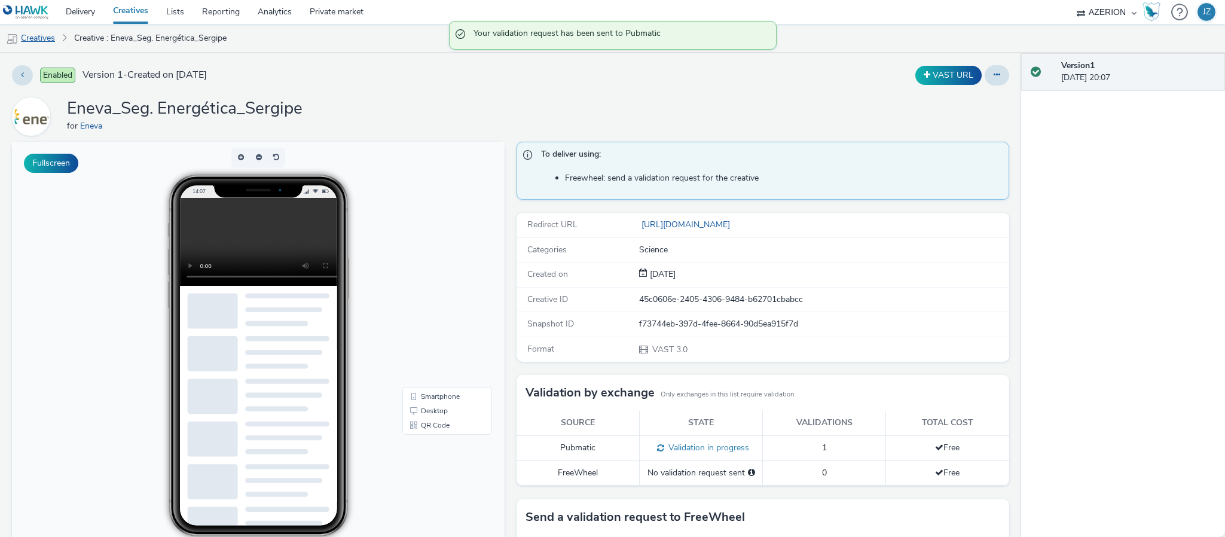
click at [49, 41] on link "Creatives" at bounding box center [30, 38] width 61 height 29
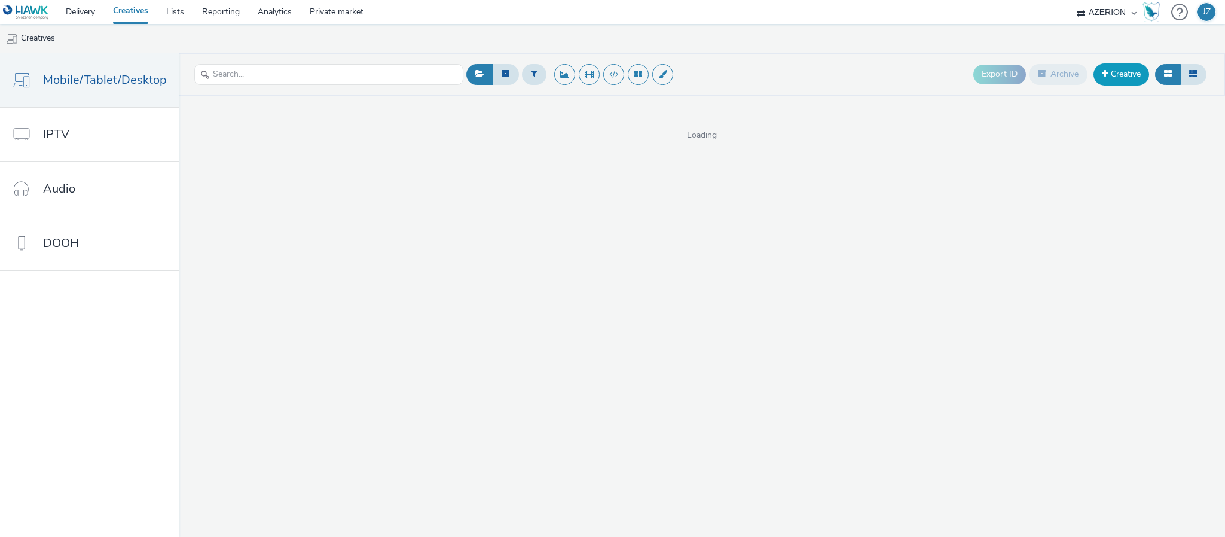
click at [1120, 76] on link "Creative" at bounding box center [1122, 74] width 56 height 22
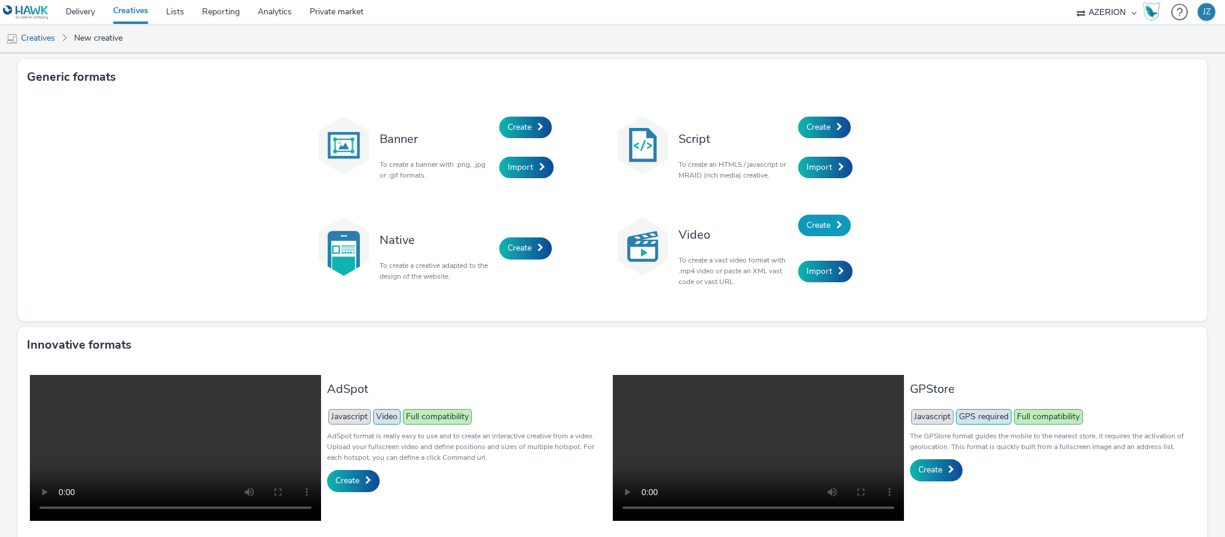
click at [811, 228] on span "Create" at bounding box center [819, 224] width 24 height 11
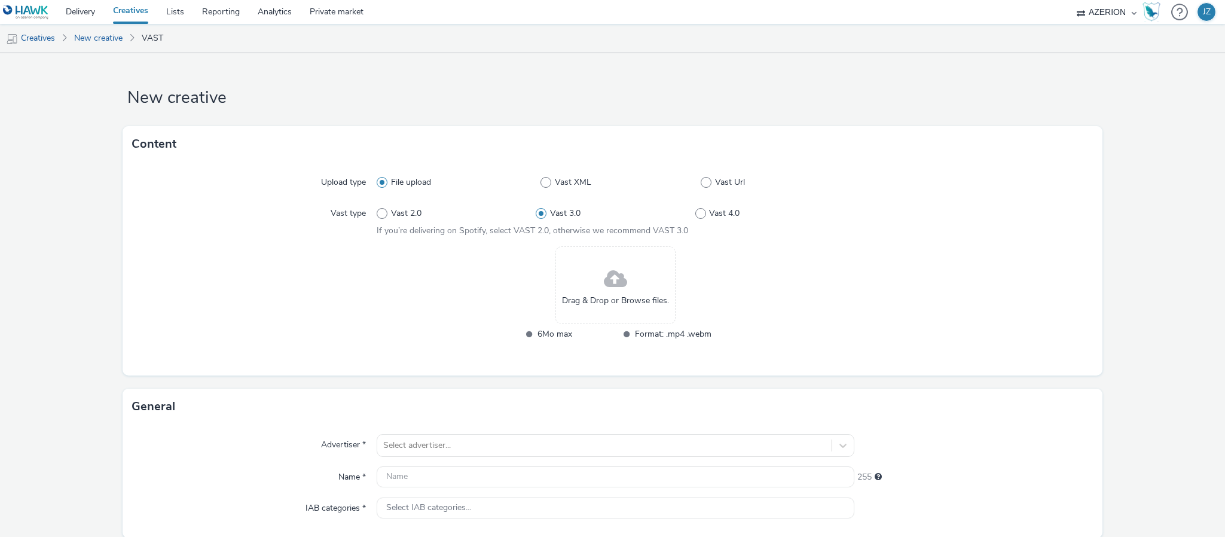
click at [637, 278] on div "Drag & Drop or Browse files." at bounding box center [616, 285] width 120 height 78
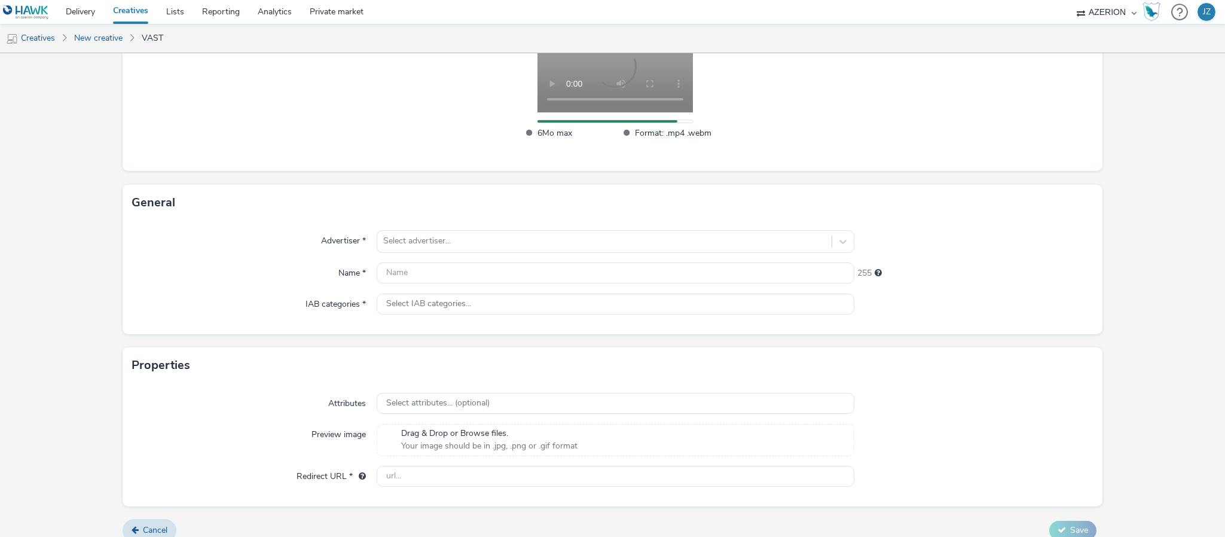
scroll to position [228, 0]
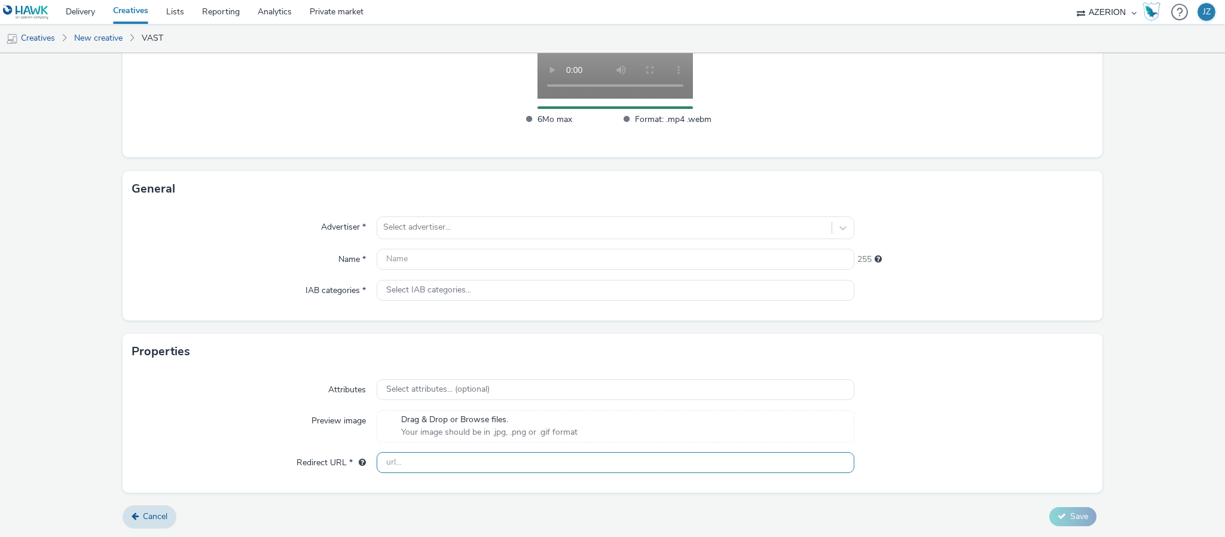
click at [410, 461] on input "text" at bounding box center [616, 462] width 478 height 21
paste input "[URL][DOMAIN_NAME]"
type input "[URL][DOMAIN_NAME]"
click at [409, 228] on div at bounding box center [604, 227] width 443 height 14
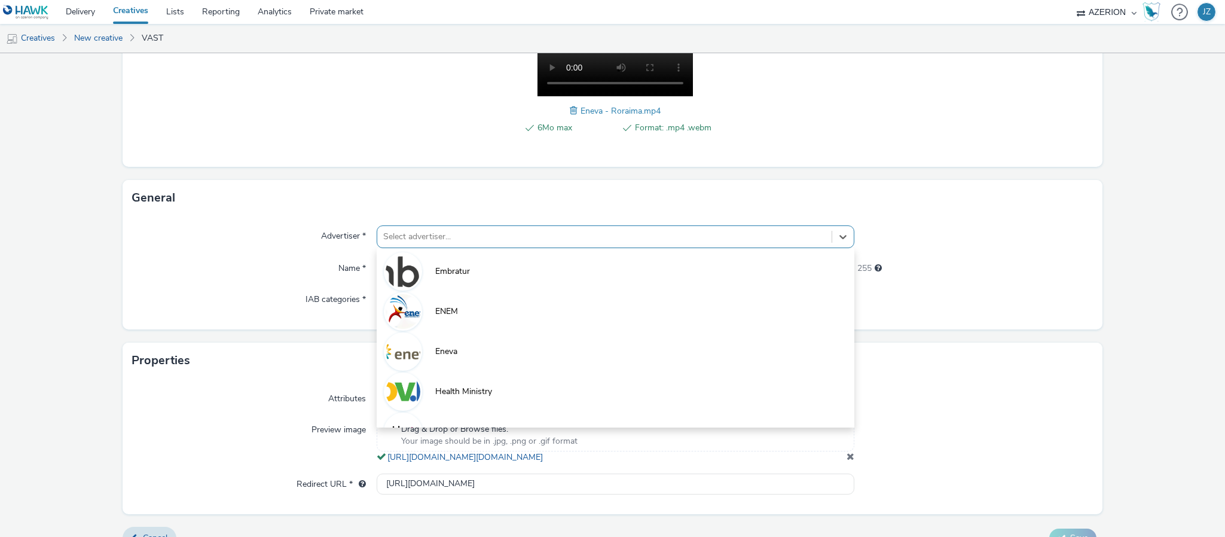
click at [463, 352] on li "Eneva" at bounding box center [616, 351] width 478 height 40
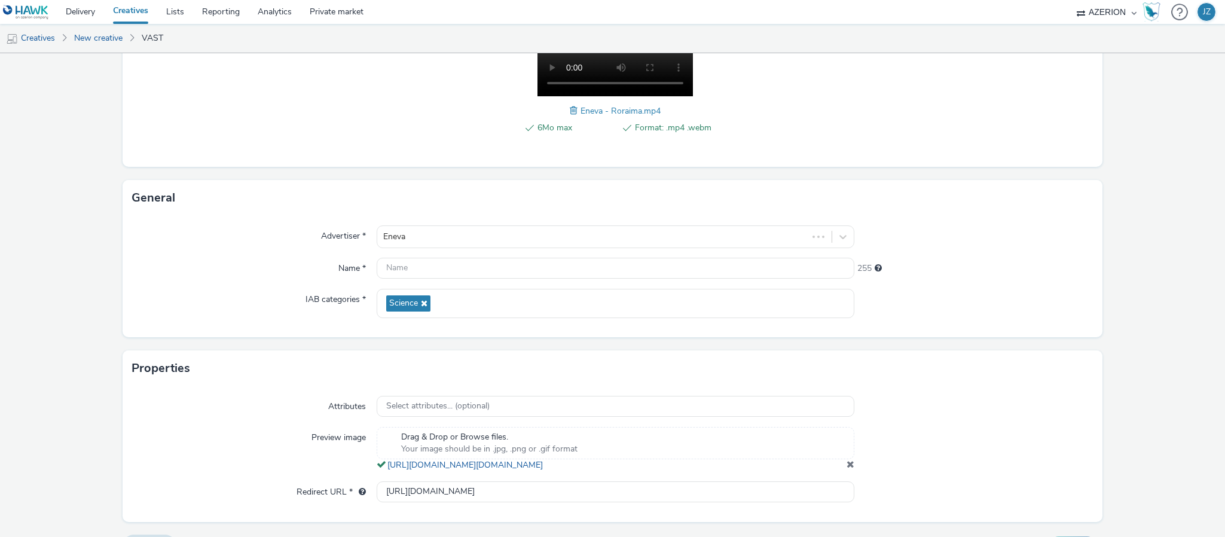
drag, startPoint x: 83, startPoint y: 285, endPoint x: 309, endPoint y: 279, distance: 226.1
click at [87, 283] on form "New creative Content Upload type File upload Vast XML Vast Url Vast type Vast 2…" at bounding box center [612, 195] width 1225 height 741
click at [404, 278] on input "text" at bounding box center [616, 268] width 478 height 21
click at [409, 268] on input "text" at bounding box center [616, 268] width 478 height 21
click at [420, 266] on input "text" at bounding box center [616, 268] width 478 height 21
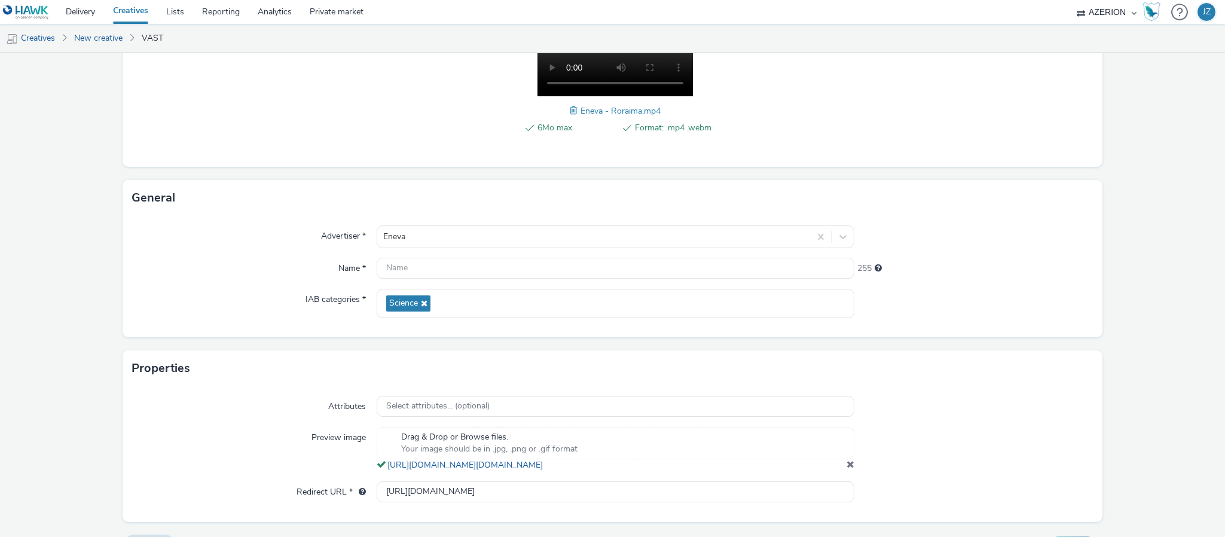
click at [271, 236] on div "Advertiser *" at bounding box center [254, 236] width 245 height 23
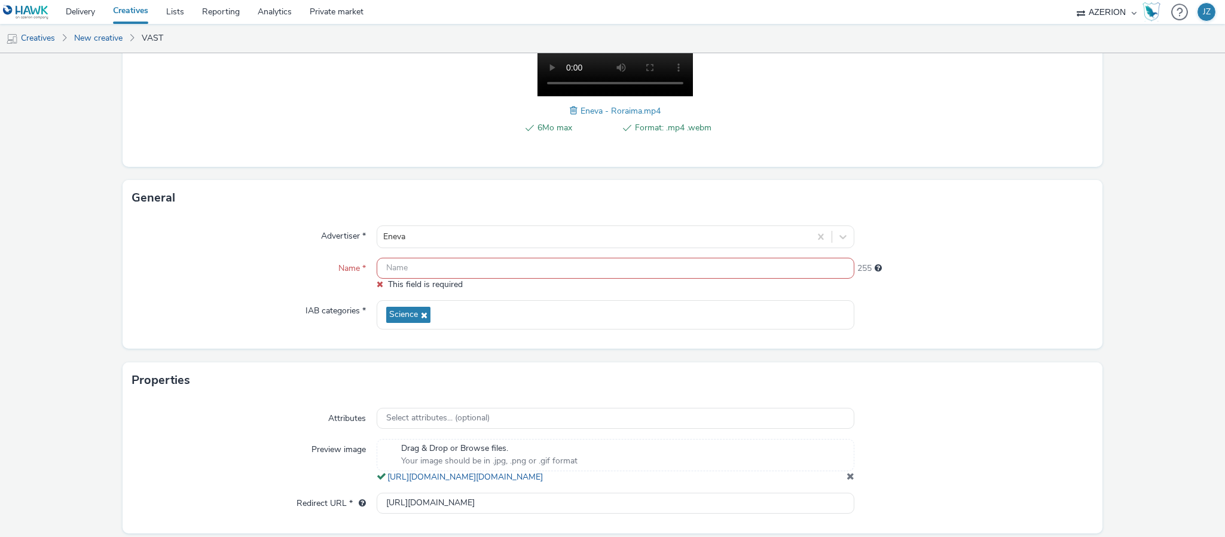
click at [417, 260] on input "text" at bounding box center [616, 268] width 478 height 21
paste input "Eneva_Seg. Energética_Amazonas"
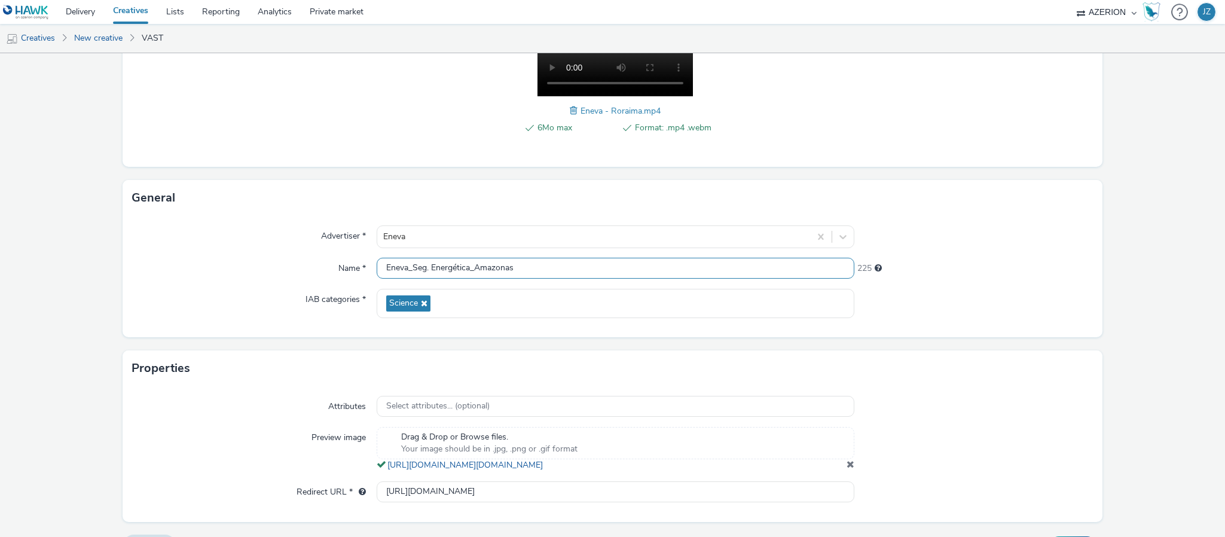
drag, startPoint x: 474, startPoint y: 264, endPoint x: 554, endPoint y: 260, distance: 80.2
click at [554, 260] on input "Eneva_Seg. Energética_Amazonas" at bounding box center [616, 268] width 478 height 21
drag, startPoint x: 471, startPoint y: 269, endPoint x: 506, endPoint y: 264, distance: 36.3
click at [472, 268] on input "Eneva_Seg. Energética_sergipe" at bounding box center [616, 268] width 478 height 21
click at [250, 249] on div "Advertiser * Eneva Name * Eneva_Seg. Energética_Sergipe 226 IAB categories * Sc…" at bounding box center [613, 276] width 980 height 121
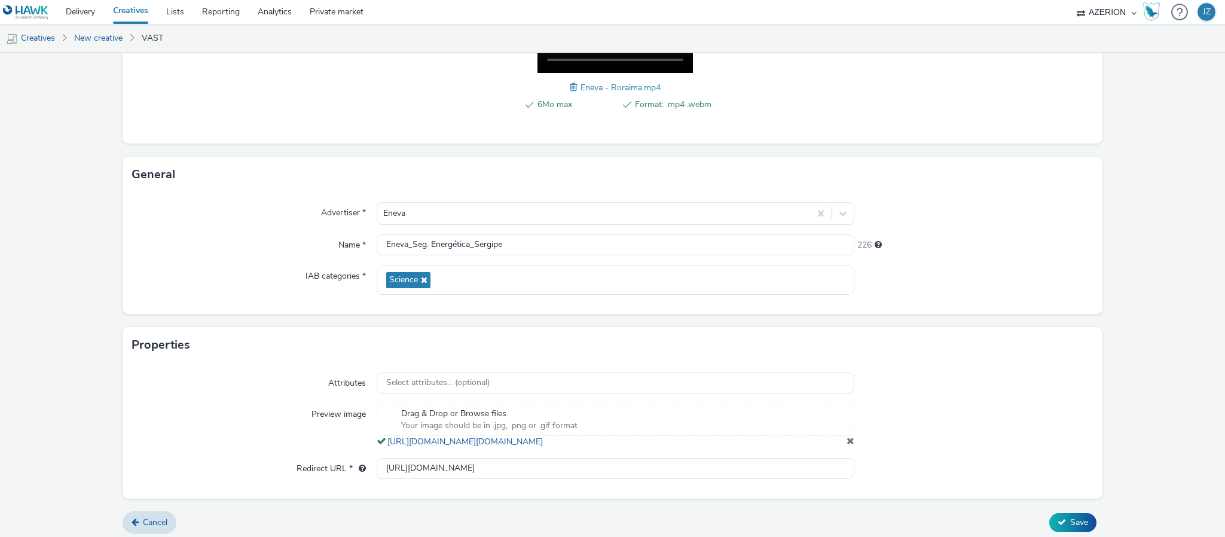
scroll to position [270, 0]
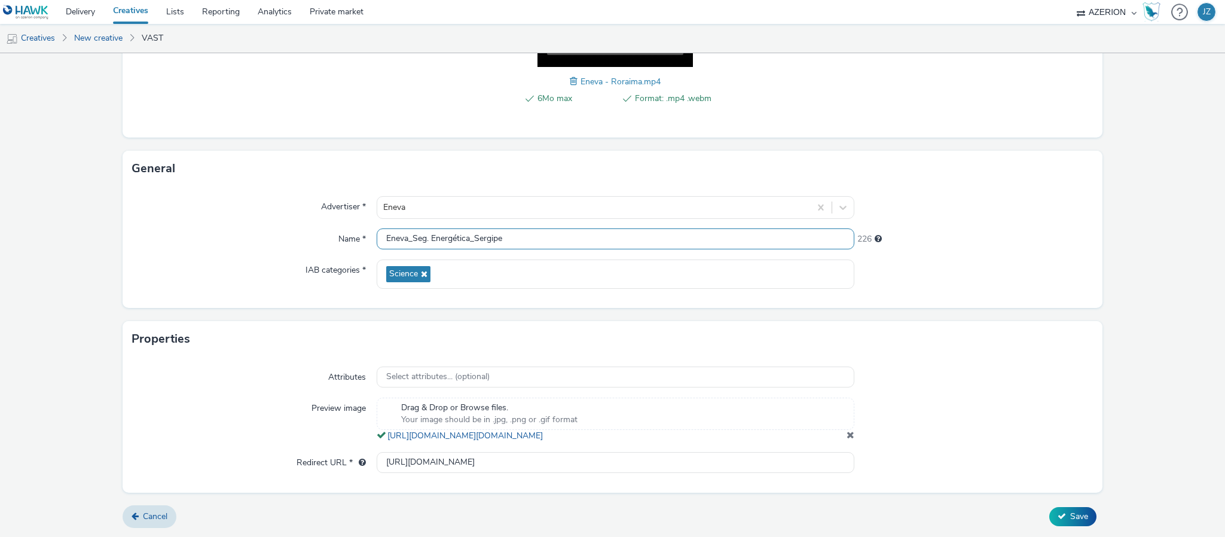
drag, startPoint x: 486, startPoint y: 224, endPoint x: 587, endPoint y: 225, distance: 101.1
click at [587, 228] on input "Eneva_Seg. Energética_Sergipe" at bounding box center [616, 238] width 478 height 21
type input "Eneva_Seg. Energética_Roraima"
click at [1103, 377] on form "New creative Content Upload type File upload Vast XML Vast Url Vast type Vast 2…" at bounding box center [612, 166] width 1225 height 741
click at [1053, 508] on button "Save" at bounding box center [1072, 516] width 47 height 19
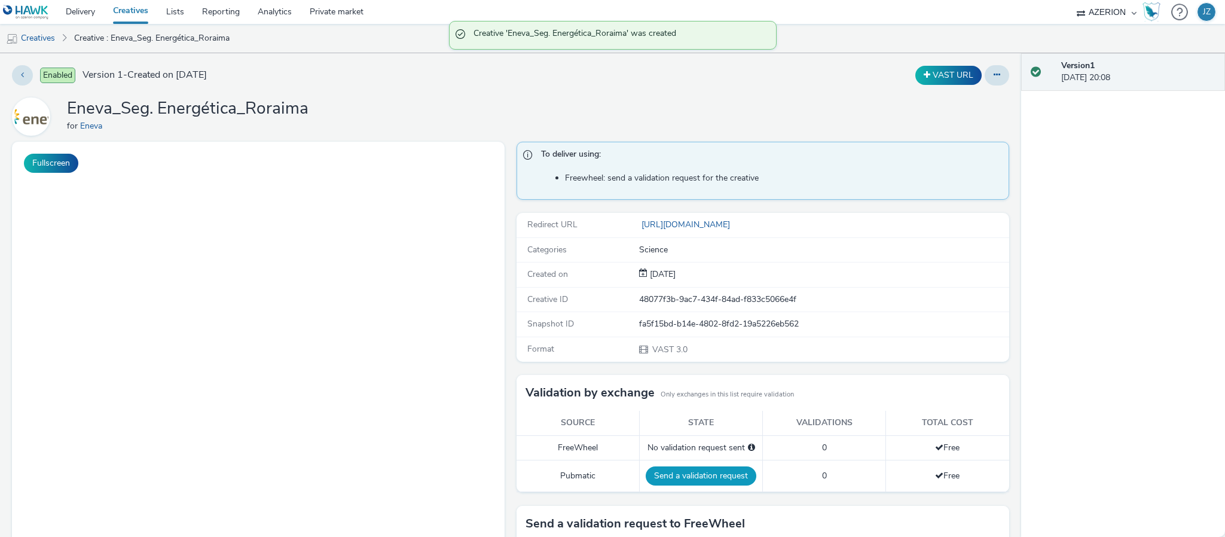
click at [678, 480] on button "Send a validation request" at bounding box center [701, 475] width 111 height 19
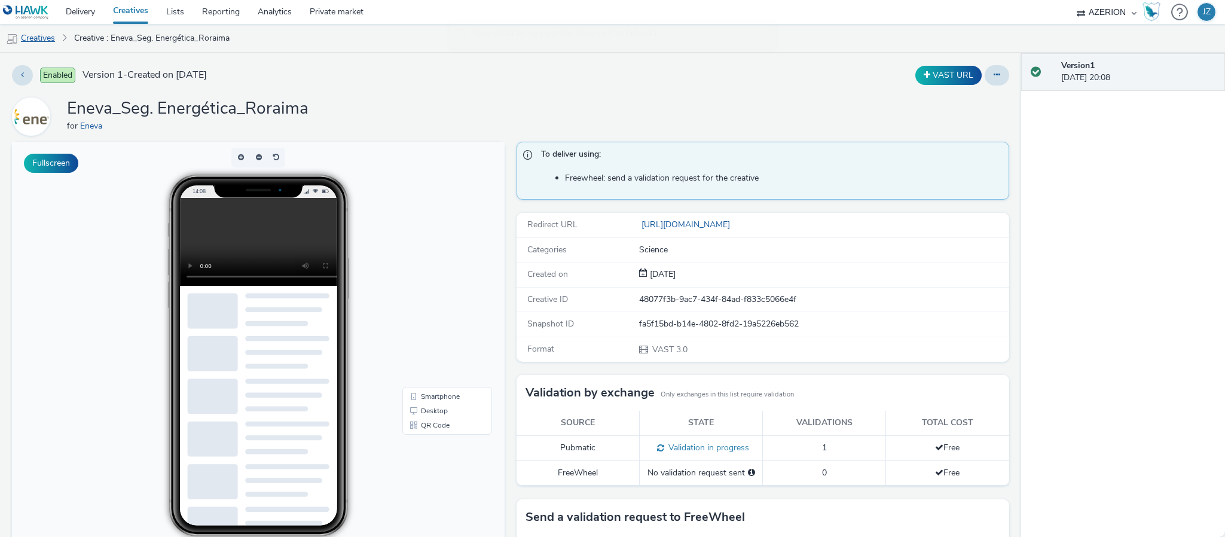
click at [30, 36] on link "Creatives" at bounding box center [30, 38] width 61 height 29
